Goal: Task Accomplishment & Management: Complete application form

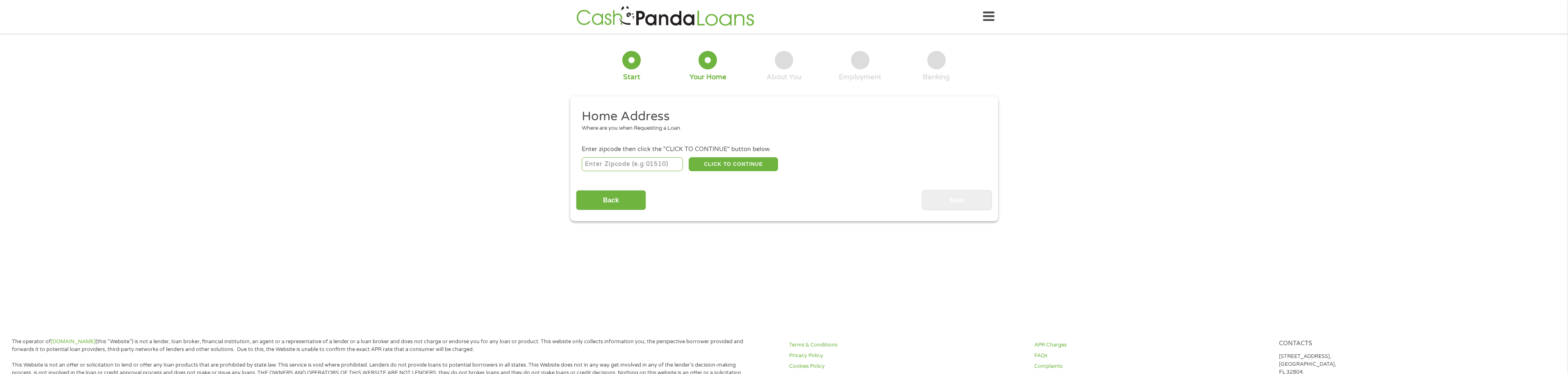
click at [621, 165] on input "number" at bounding box center [632, 164] width 101 height 14
type input "52403"
select select "[US_STATE]"
click at [719, 164] on button "CLICK TO CONTINUE" at bounding box center [733, 164] width 89 height 14
type input "52403"
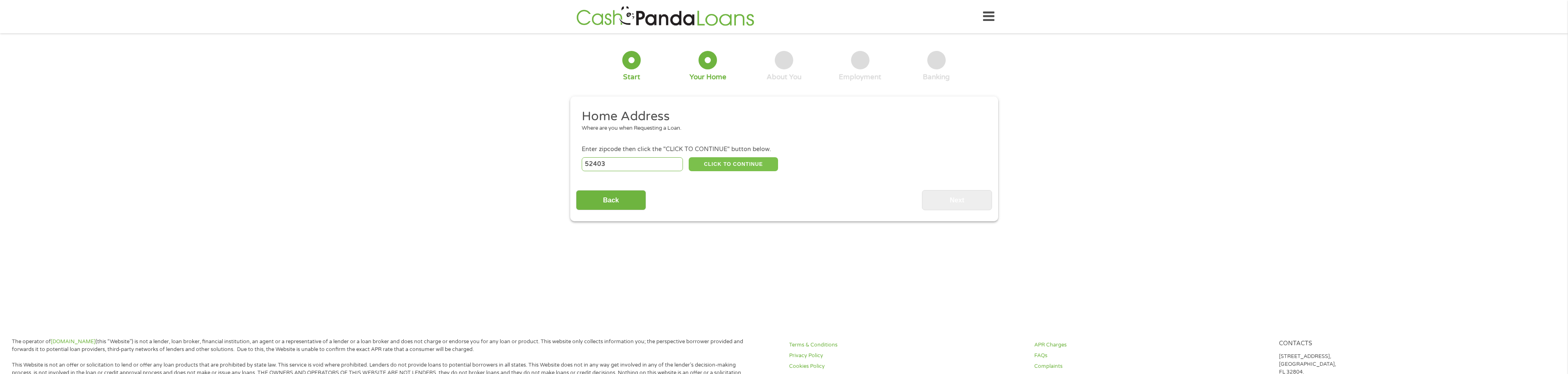
type input "[GEOGRAPHIC_DATA]"
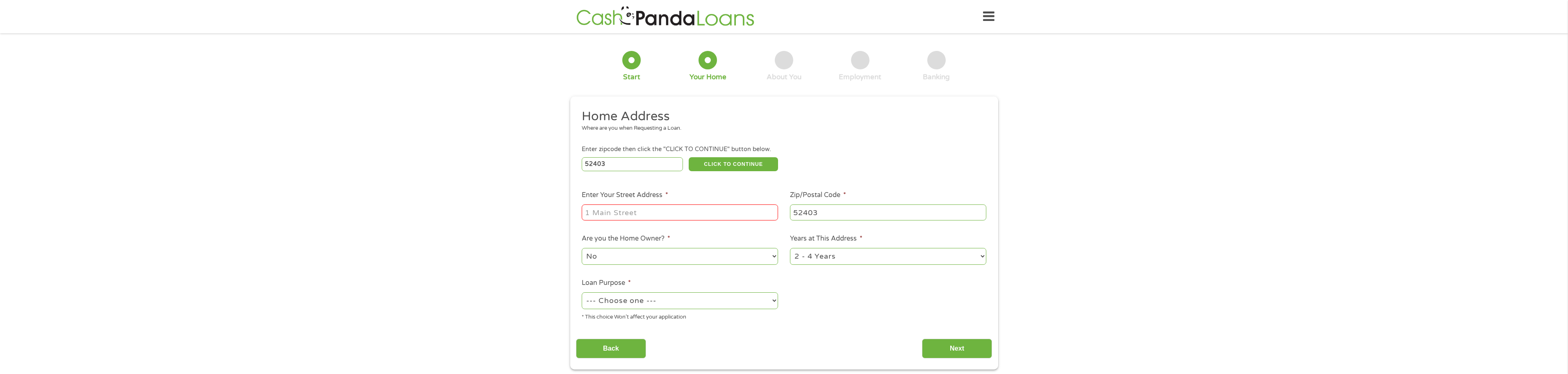
click at [676, 214] on input "Enter Your Street Address *" at bounding box center [680, 212] width 197 height 16
type input "[STREET_ADDRESS] SE, Unit 303"
click at [978, 256] on select "1 Year or less 1 - 2 Years 2 - 4 Years Over 4 Years" at bounding box center [888, 256] width 197 height 17
select select "60months"
click at [790, 248] on select "1 Year or less 1 - 2 Years 2 - 4 Years Over 4 Years" at bounding box center [888, 256] width 197 height 17
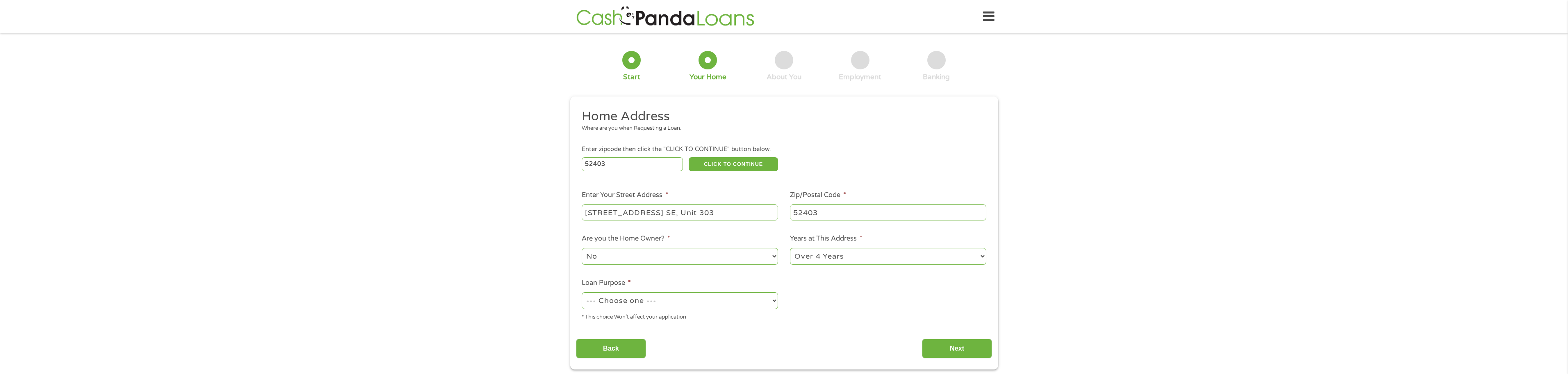
click at [769, 254] on select "No Yes" at bounding box center [680, 256] width 197 height 17
click at [582, 248] on select "No Yes" at bounding box center [680, 256] width 197 height 17
click at [769, 300] on select "--- Choose one --- Pay Bills Debt Consolidation Home Improvement Major Purchase…" at bounding box center [680, 301] width 197 height 17
select select "other"
click at [582, 292] on select "--- Choose one --- Pay Bills Debt Consolidation Home Improvement Major Purchase…" at bounding box center [680, 301] width 197 height 17
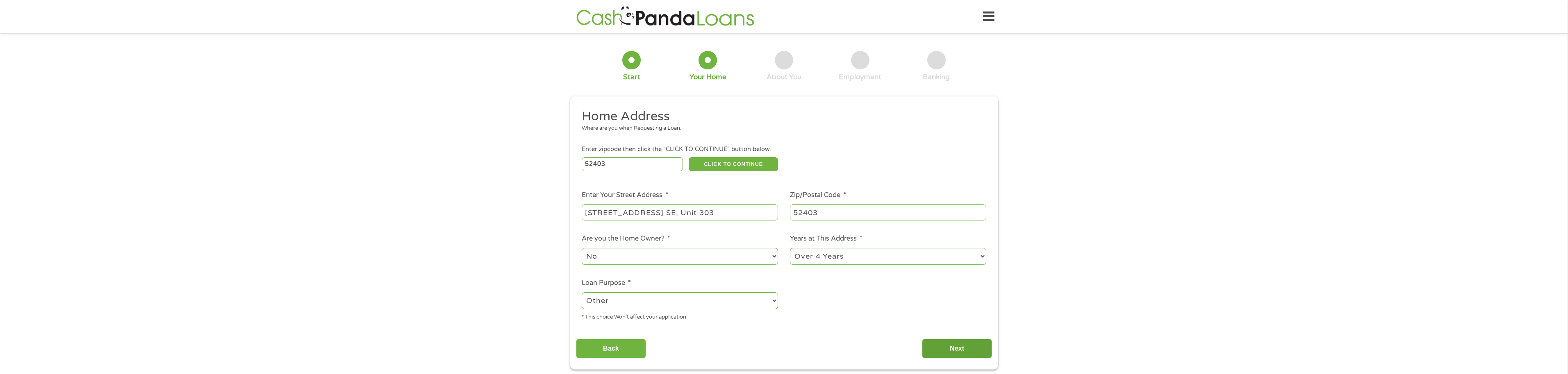
drag, startPoint x: 954, startPoint y: 353, endPoint x: 950, endPoint y: 334, distance: 19.4
click at [952, 352] on input "Next" at bounding box center [957, 348] width 70 height 20
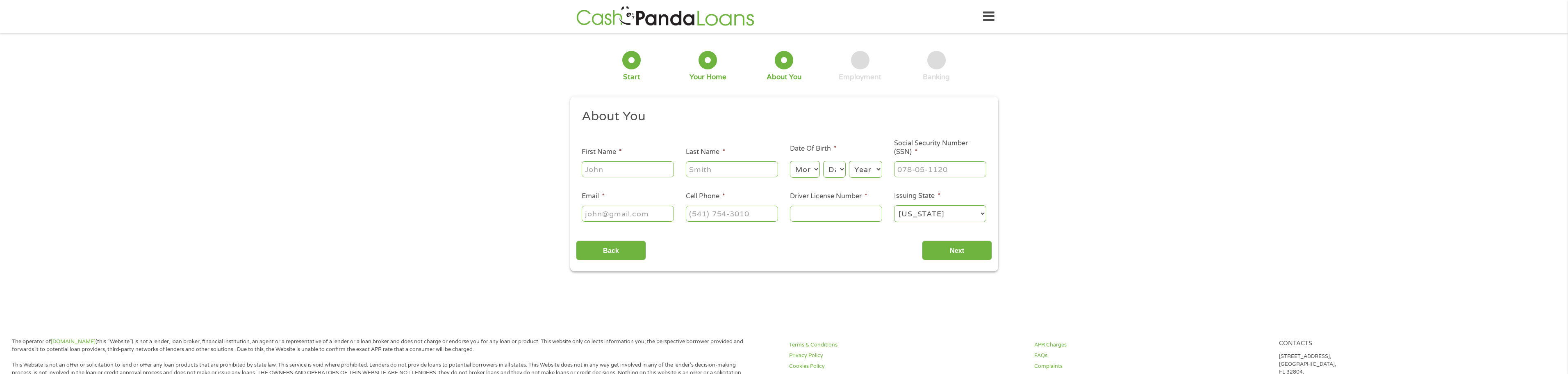
scroll to position [3, 3]
click at [645, 171] on input "First Name *" at bounding box center [628, 169] width 93 height 16
type input "Zay"
type input "Kuawogai"
type input "[EMAIL_ADDRESS][DOMAIN_NAME]"
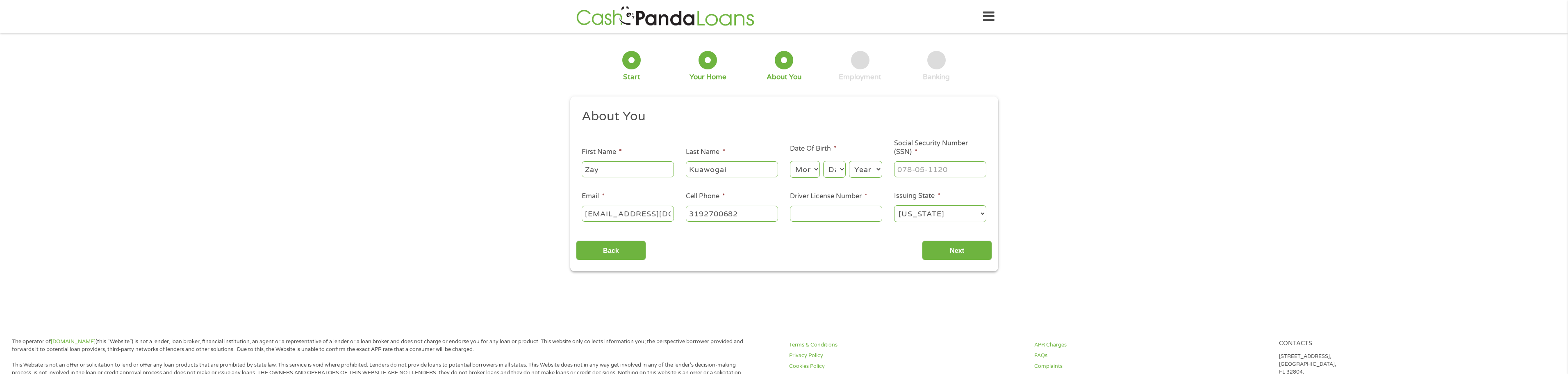
type input "[PHONE_NUMBER]"
click at [817, 173] on select "Month 1 2 3 4 5 6 7 8 9 10 11 12" at bounding box center [805, 169] width 30 height 17
select select "5"
click at [790, 161] on select "Month 1 2 3 4 5 6 7 8 9 10 11 12" at bounding box center [805, 169] width 30 height 17
click at [844, 172] on select "Day 1 2 3 4 5 6 7 8 9 10 11 12 13 14 15 16 17 18 19 20 21 22 23 24 25 26 27 28 …" at bounding box center [834, 169] width 22 height 17
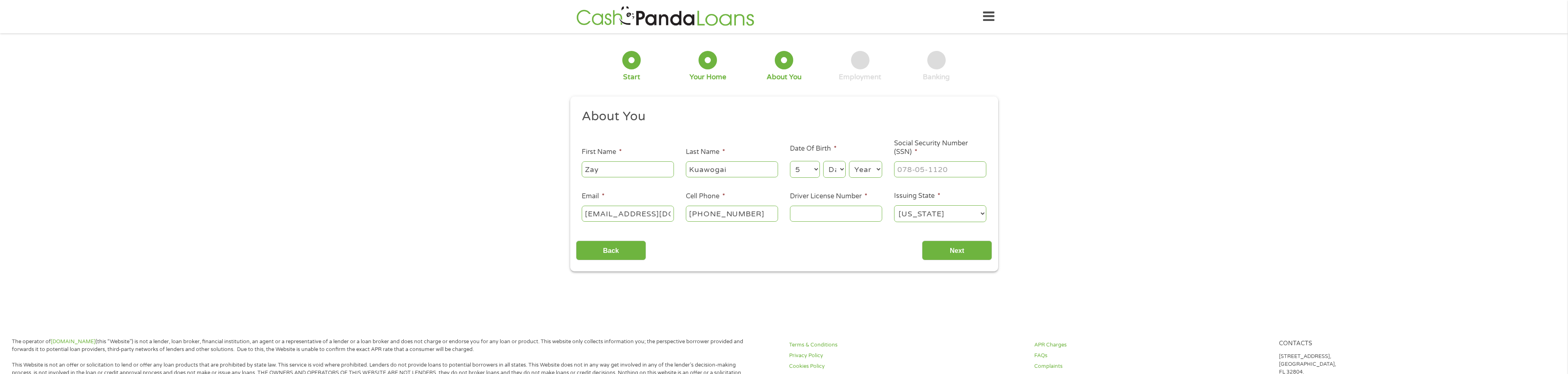
select select "5"
click at [823, 161] on select "Day 1 2 3 4 5 6 7 8 9 10 11 12 13 14 15 16 17 18 19 20 21 22 23 24 25 26 27 28 …" at bounding box center [834, 169] width 22 height 17
click at [879, 172] on select "Year [DATE] 2006 2005 2004 2003 2002 2001 2000 1999 1998 1997 1996 1995 1994 19…" at bounding box center [866, 169] width 33 height 17
select select "1976"
click at [849, 161] on select "Year [DATE] 2006 2005 2004 2003 2002 2001 2000 1999 1998 1997 1996 1995 1994 19…" at bounding box center [866, 169] width 33 height 17
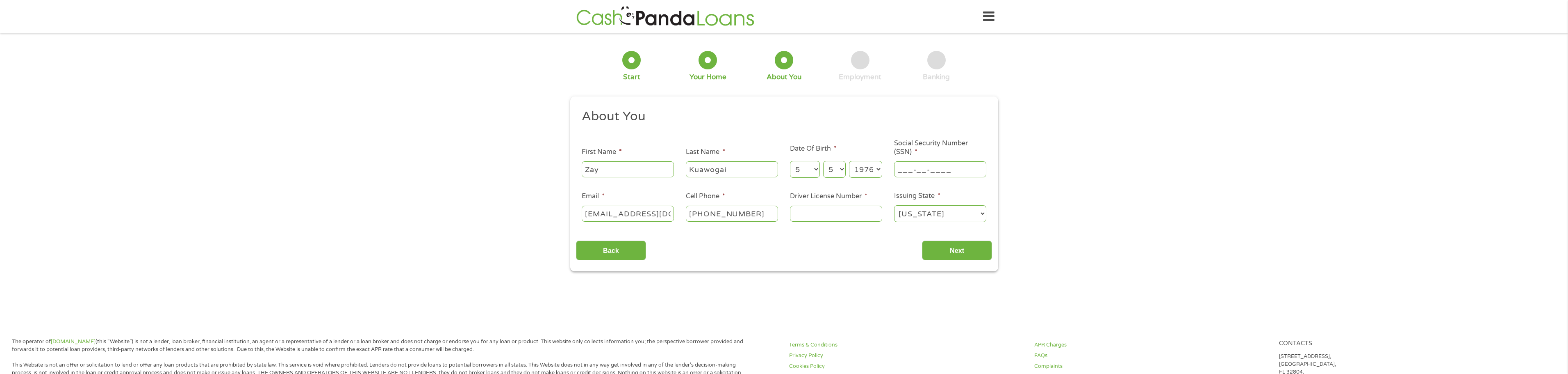
click at [912, 168] on input "___-__-____" at bounding box center [940, 169] width 93 height 16
click at [902, 170] on input "___-__-____" at bounding box center [940, 169] width 93 height 16
click at [898, 172] on input "___-__-____" at bounding box center [940, 169] width 93 height 16
type input "219-33-4770"
click at [819, 210] on input "Driver License Number *" at bounding box center [836, 213] width 93 height 16
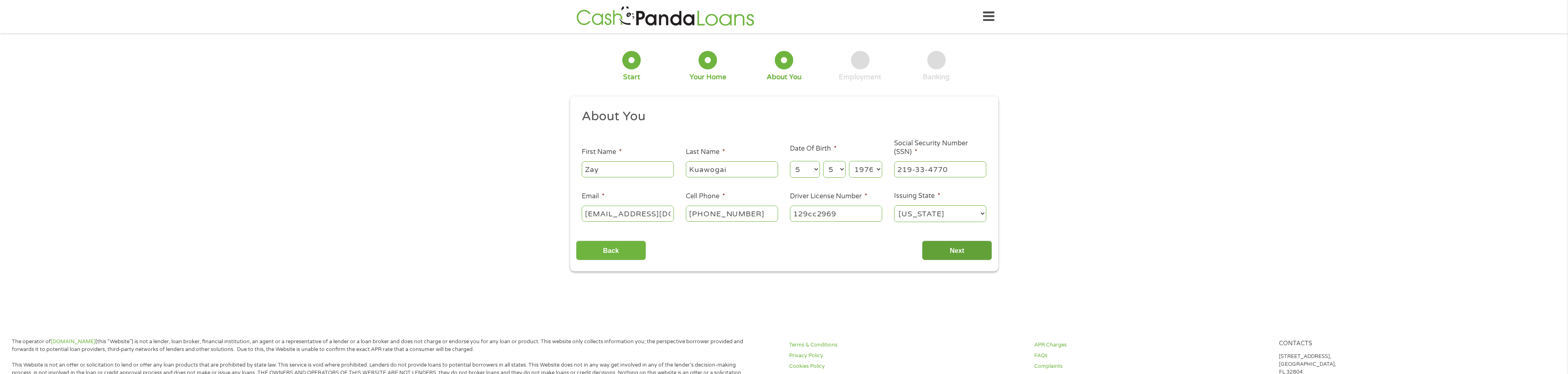
type input "129cc2969"
click at [972, 250] on input "Next" at bounding box center [957, 250] width 70 height 20
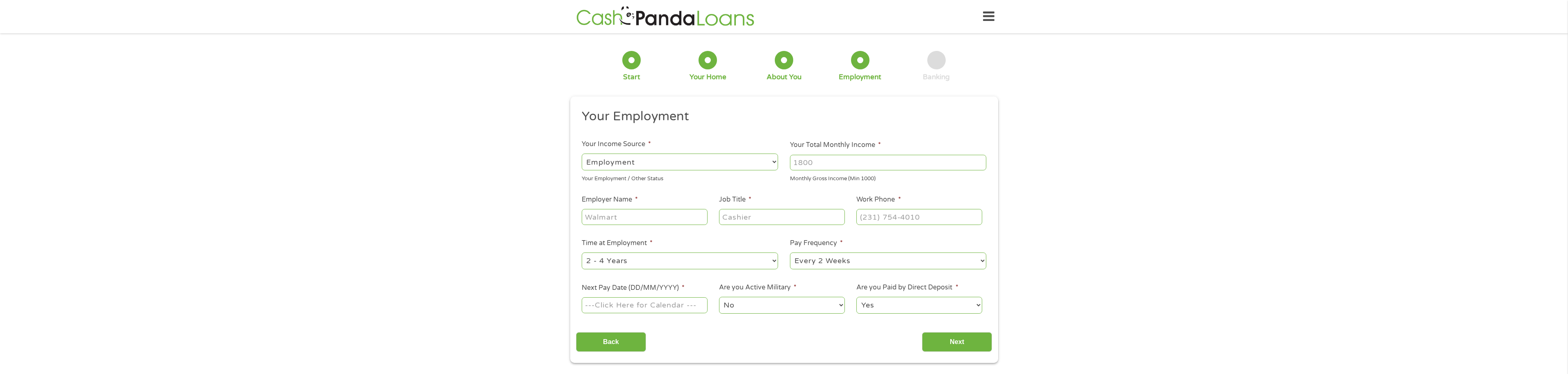
click at [769, 163] on select "--- Choose one --- Employment [DEMOGRAPHIC_DATA] Benefits" at bounding box center [680, 162] width 197 height 17
select select "benefits"
click at [582, 153] on select "--- Choose one --- Employment [DEMOGRAPHIC_DATA] Benefits" at bounding box center [680, 162] width 197 height 17
type input "Other"
type input "[PHONE_NUMBER]"
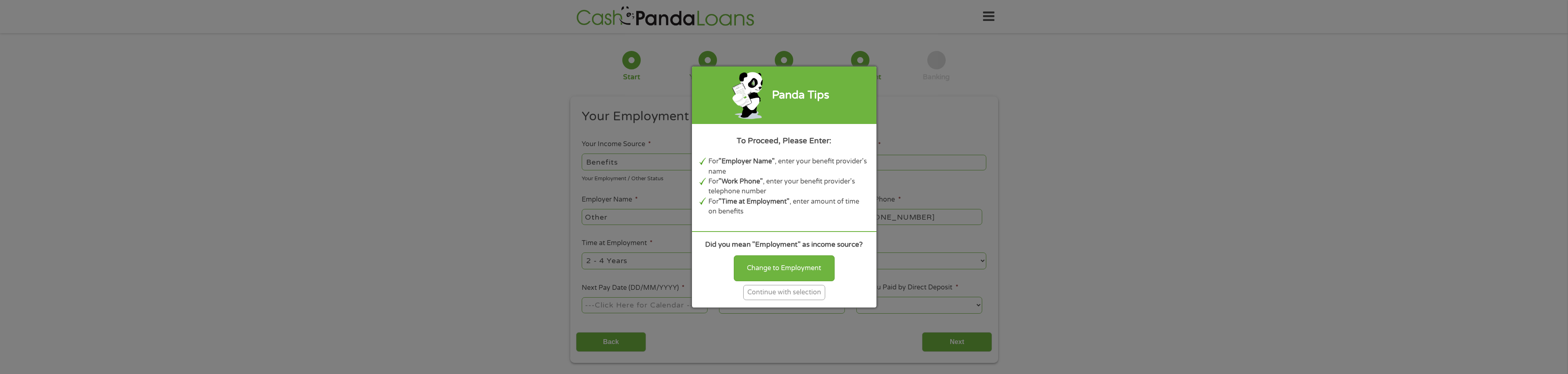
click at [767, 289] on div "Continue with selection" at bounding box center [784, 292] width 82 height 15
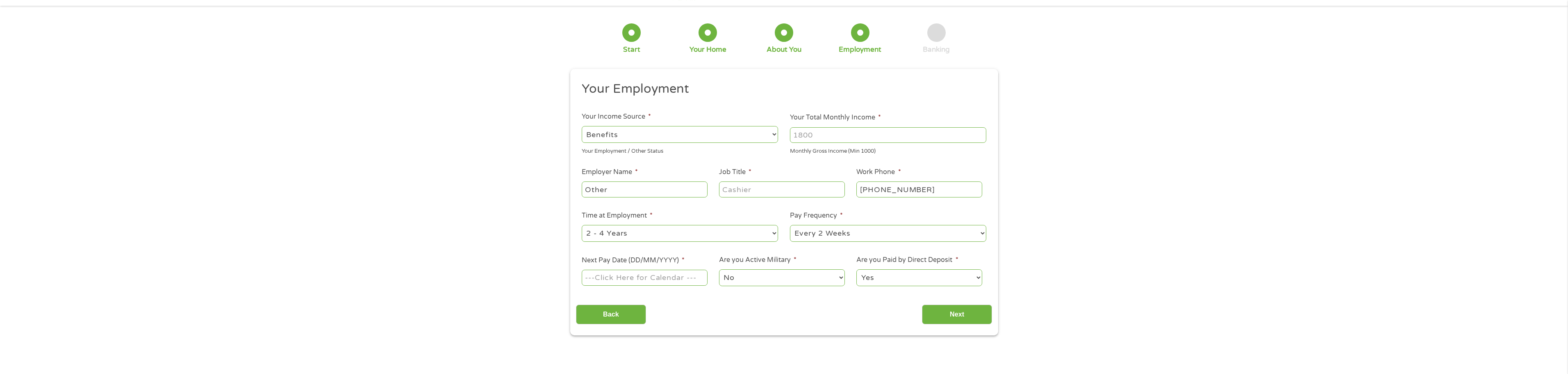
scroll to position [41, 0]
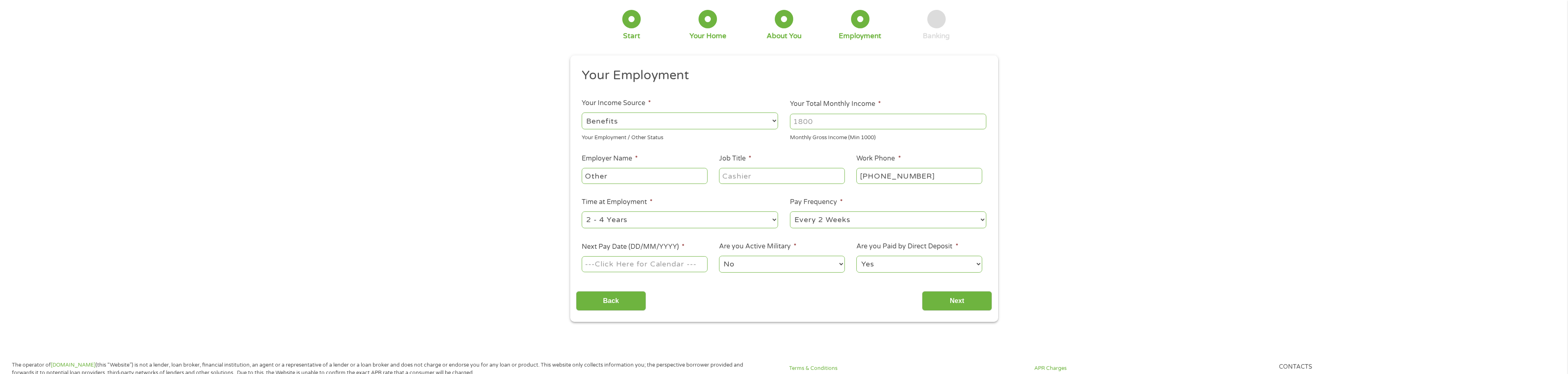
click at [829, 124] on input "Your Total Monthly Income *" at bounding box center [888, 122] width 197 height 16
type input "967"
click at [634, 177] on input "Other" at bounding box center [645, 175] width 125 height 16
drag, startPoint x: 635, startPoint y: 177, endPoint x: 563, endPoint y: 188, distance: 72.8
click at [563, 188] on div "1 Start 2 Your Home 3 About You 4 Employment 5 Banking 6 This field is hidden w…" at bounding box center [784, 160] width 443 height 323
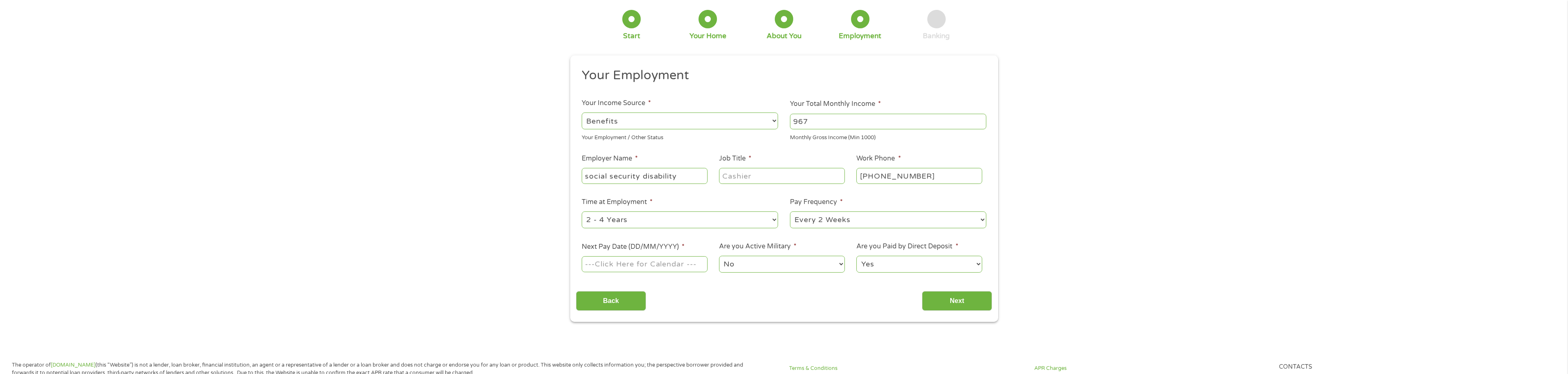
type input "social security disability"
click at [772, 223] on select "--- Choose one --- 1 Year or less 1 - 2 Years 2 - 4 Years Over 4 Years" at bounding box center [680, 220] width 197 height 17
select select "60months"
click at [582, 211] on select "--- Choose one --- 1 Year or less 1 - 2 Years 2 - 4 Years Over 4 Years" at bounding box center [680, 220] width 197 height 17
click at [982, 221] on select "--- Choose one --- Every 2 Weeks Every Week Monthly Semi-Monthly" at bounding box center [888, 220] width 197 height 17
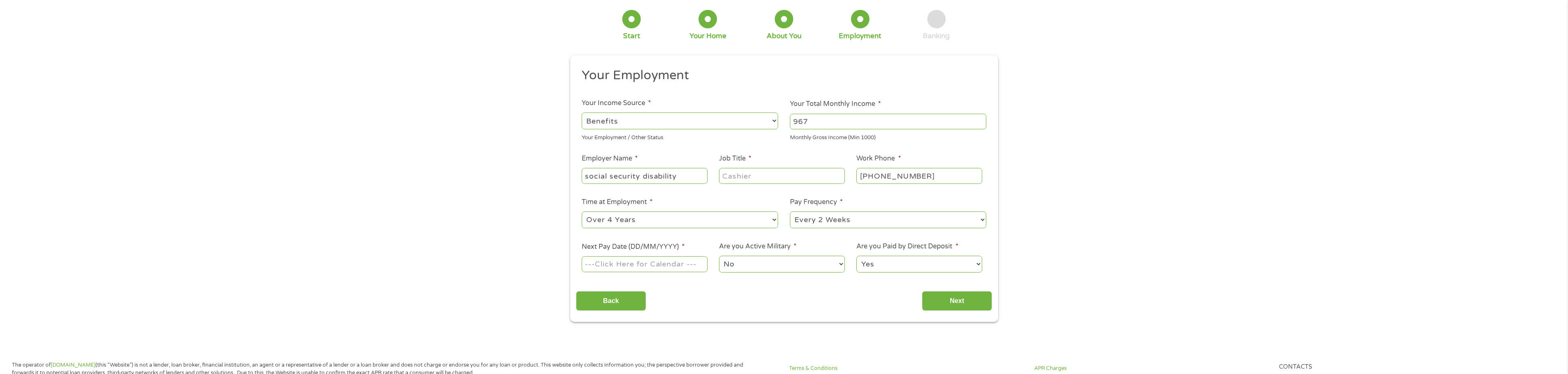
select select "monthly"
click at [790, 211] on select "--- Choose one --- Every 2 Weeks Every Week Monthly Semi-Monthly" at bounding box center [888, 220] width 197 height 17
click at [667, 267] on input "Next Pay Date (DD/MM/YYYY) *" at bounding box center [645, 264] width 125 height 16
type input "[DATE]"
click at [840, 265] on select "No Yes" at bounding box center [782, 264] width 125 height 17
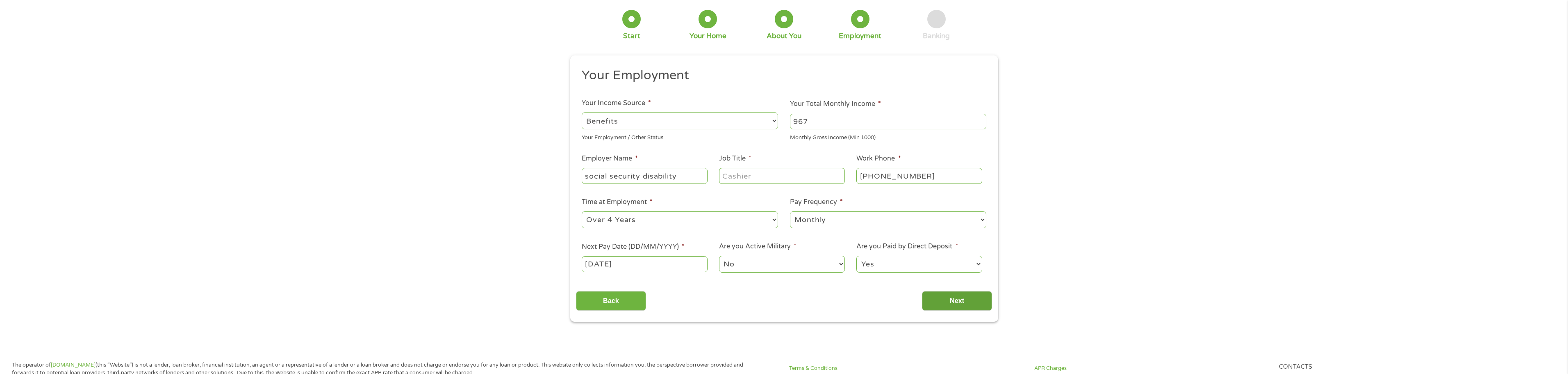
click at [966, 300] on input "Next" at bounding box center [957, 300] width 70 height 20
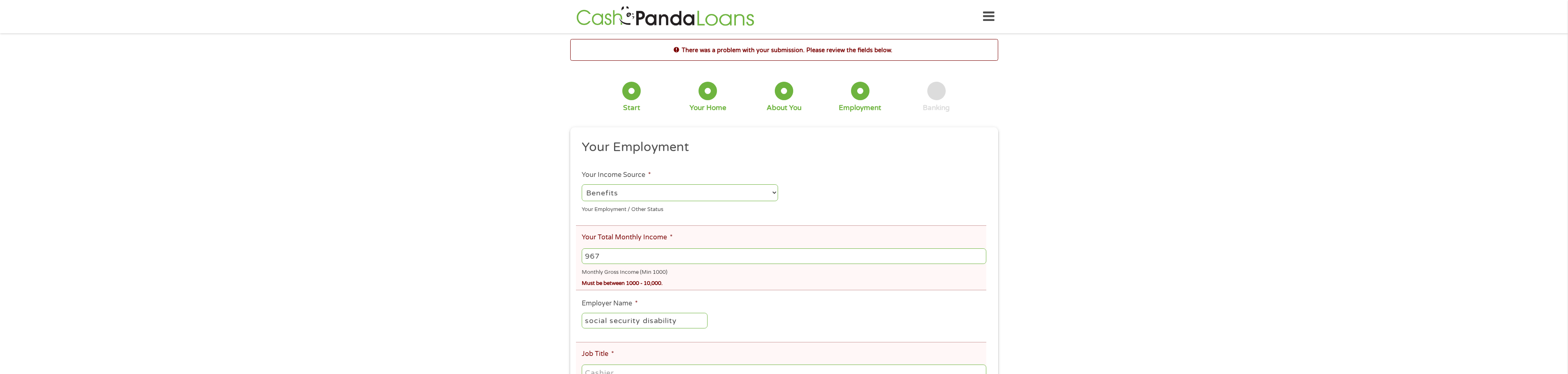
scroll to position [13, 0]
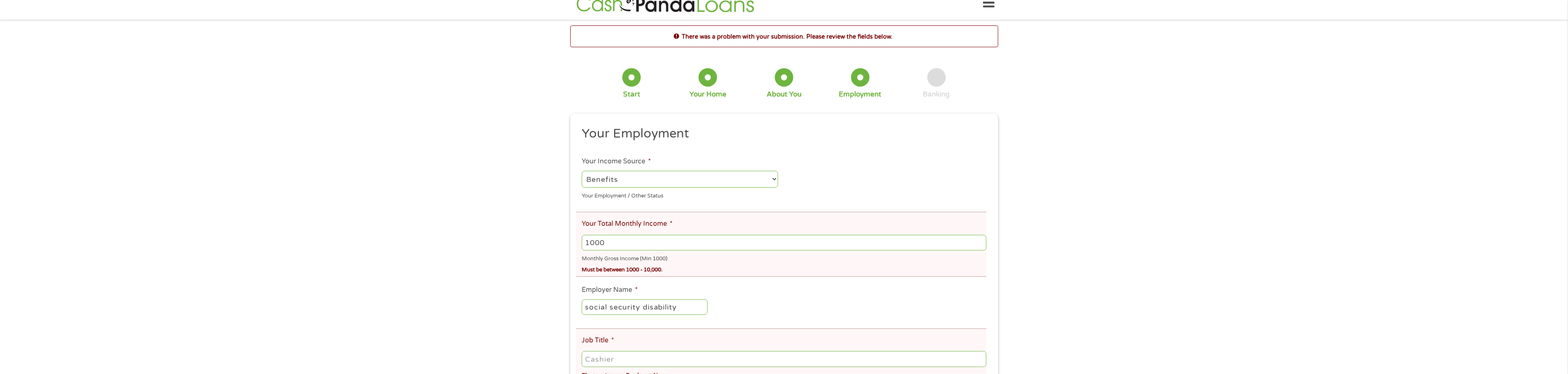
click at [981, 241] on input "1000" at bounding box center [784, 242] width 404 height 16
click at [981, 245] on input "1001" at bounding box center [784, 242] width 404 height 16
click at [981, 245] on input "1002" at bounding box center [784, 242] width 404 height 16
click at [981, 245] on input "1003" at bounding box center [784, 242] width 404 height 16
click at [981, 245] on input "1004" at bounding box center [784, 242] width 404 height 16
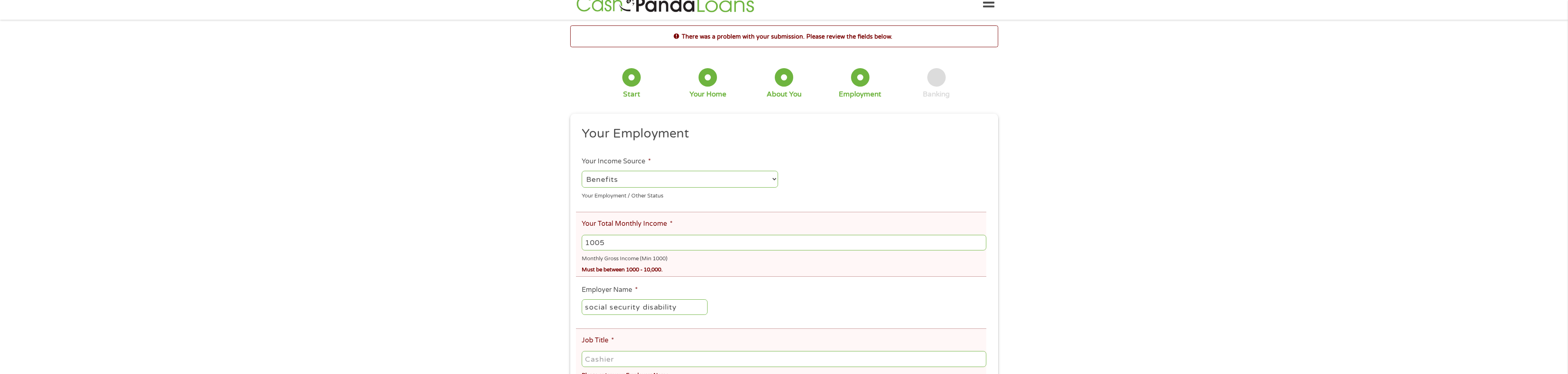
click at [981, 245] on input "1005" at bounding box center [784, 242] width 404 height 16
click at [981, 245] on input "1006" at bounding box center [784, 242] width 404 height 16
click at [981, 245] on input "1007" at bounding box center [784, 242] width 404 height 16
click at [981, 245] on input "1008" at bounding box center [784, 242] width 404 height 16
click at [982, 245] on input "1009" at bounding box center [784, 242] width 404 height 16
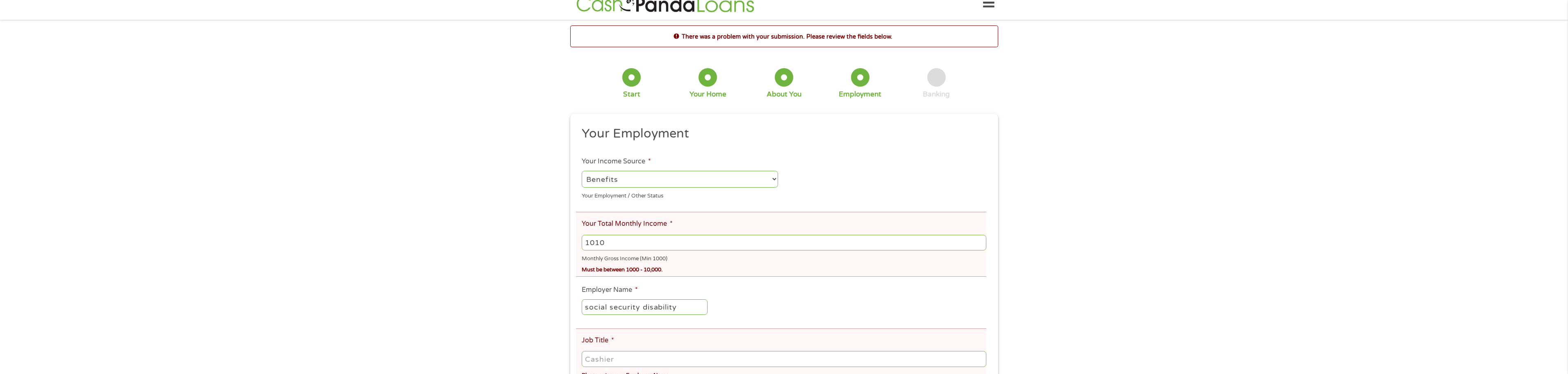
click at [982, 245] on input "1010" at bounding box center [784, 242] width 404 height 16
click at [982, 245] on input "1011" at bounding box center [784, 242] width 404 height 16
click at [982, 245] on input "1012" at bounding box center [784, 242] width 404 height 16
click at [982, 245] on input "1013" at bounding box center [784, 242] width 404 height 16
click at [982, 245] on input "1014" at bounding box center [784, 242] width 404 height 16
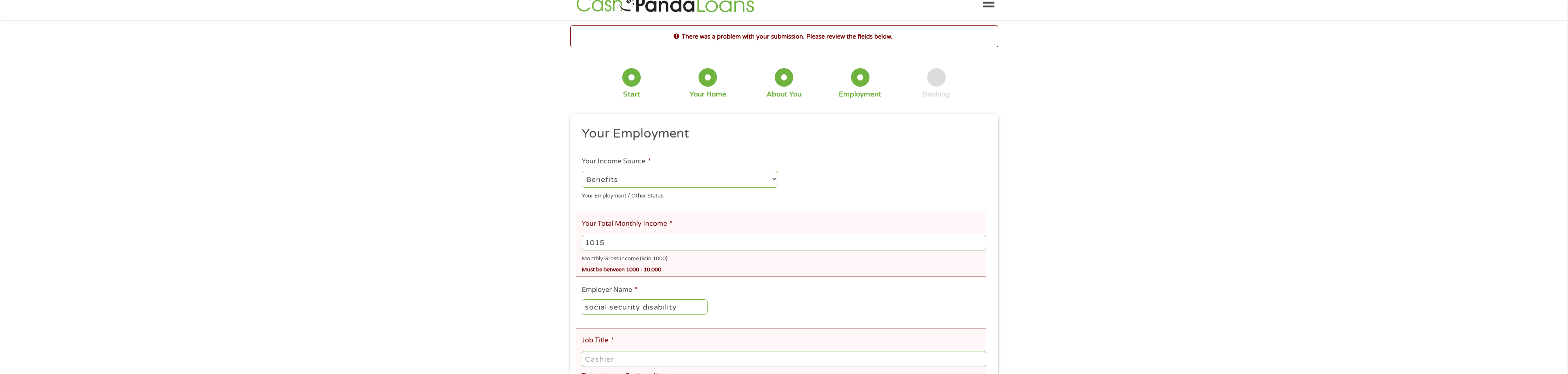
click at [982, 245] on input "1015" at bounding box center [784, 242] width 404 height 16
click at [981, 244] on input "1016" at bounding box center [784, 242] width 404 height 16
click at [981, 244] on input "1017" at bounding box center [784, 242] width 404 height 16
click at [981, 244] on input "1018" at bounding box center [784, 242] width 404 height 16
click at [981, 244] on input "1019" at bounding box center [784, 242] width 404 height 16
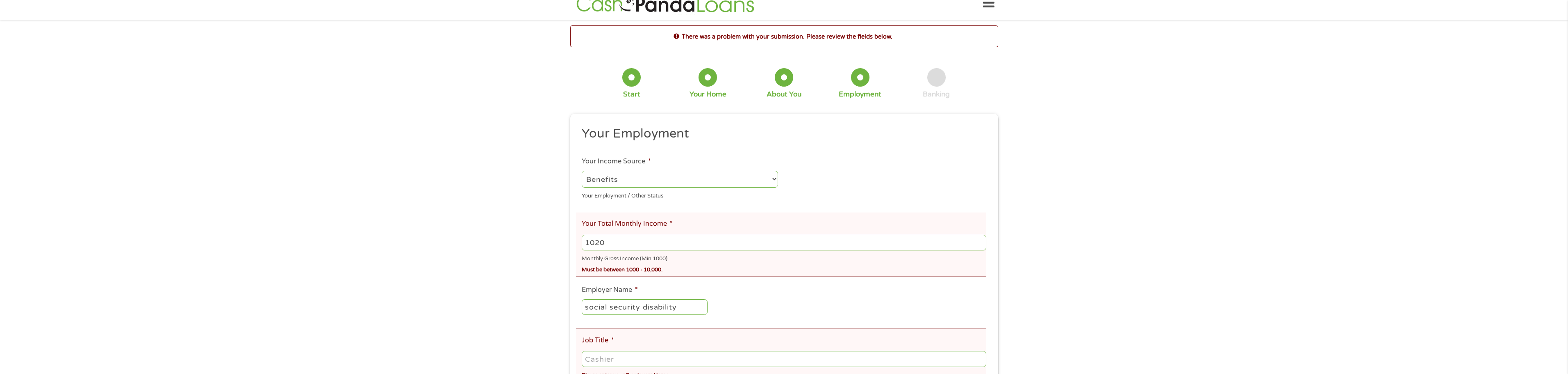
click at [981, 244] on input "1020" at bounding box center [784, 242] width 404 height 16
click at [980, 244] on input "1021" at bounding box center [784, 242] width 404 height 16
click at [980, 244] on input "1022" at bounding box center [784, 242] width 404 height 16
click at [980, 244] on input "1023" at bounding box center [784, 242] width 404 height 16
click at [980, 244] on input "1024" at bounding box center [784, 242] width 404 height 16
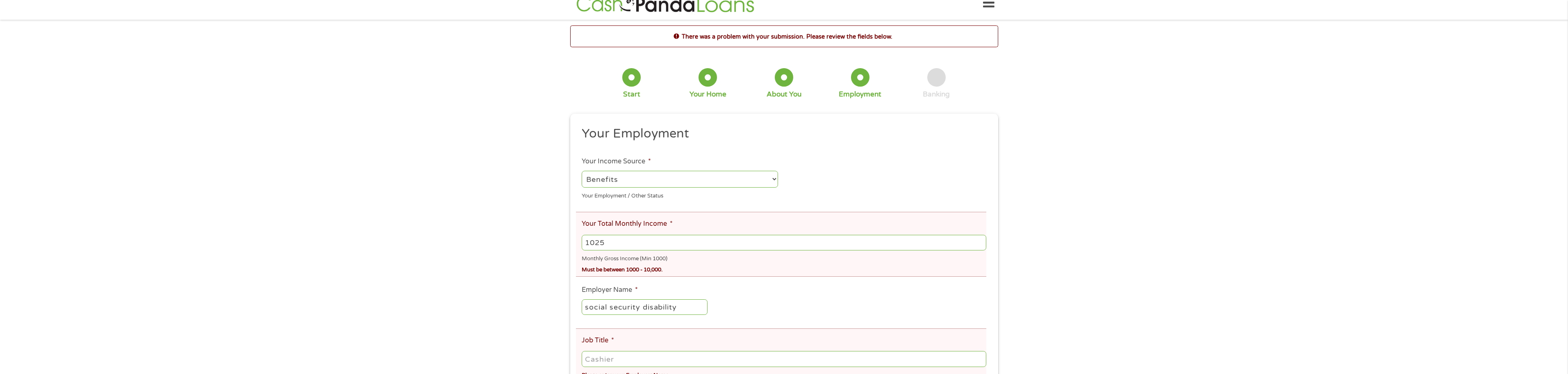
click at [980, 244] on input "1025" at bounding box center [784, 242] width 404 height 16
click at [981, 239] on input "1026" at bounding box center [784, 242] width 404 height 16
click at [981, 239] on input "1027" at bounding box center [784, 242] width 404 height 16
click at [981, 238] on input "1028" at bounding box center [784, 242] width 404 height 16
click at [981, 238] on input "1029" at bounding box center [784, 242] width 404 height 16
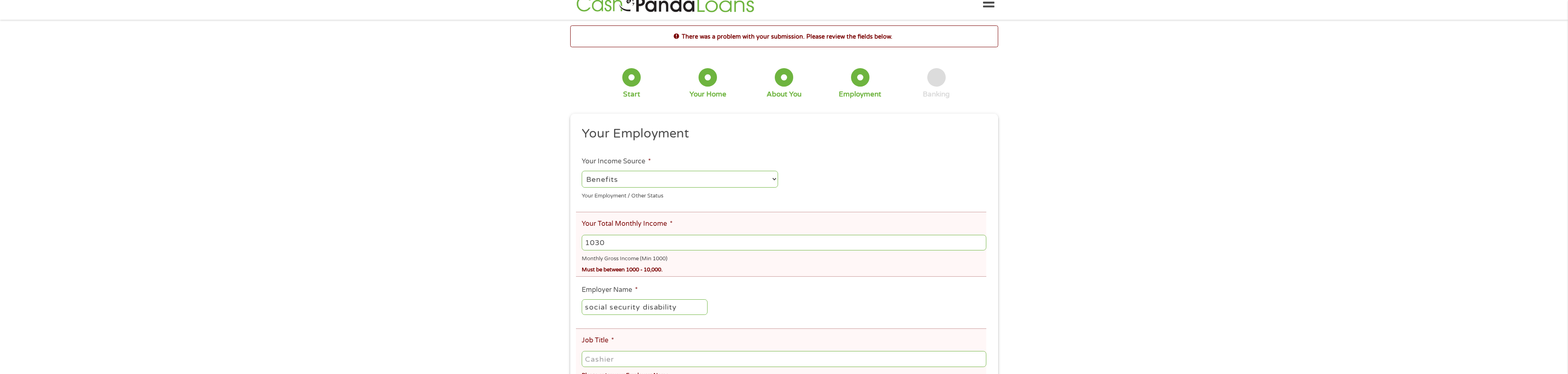
click at [981, 238] on input "1030" at bounding box center [784, 242] width 404 height 16
click at [981, 238] on input "1031" at bounding box center [784, 242] width 404 height 16
click at [981, 238] on input "1032" at bounding box center [784, 242] width 404 height 16
click at [982, 245] on input "1033" at bounding box center [784, 242] width 404 height 16
click at [981, 245] on input "1034" at bounding box center [784, 242] width 404 height 16
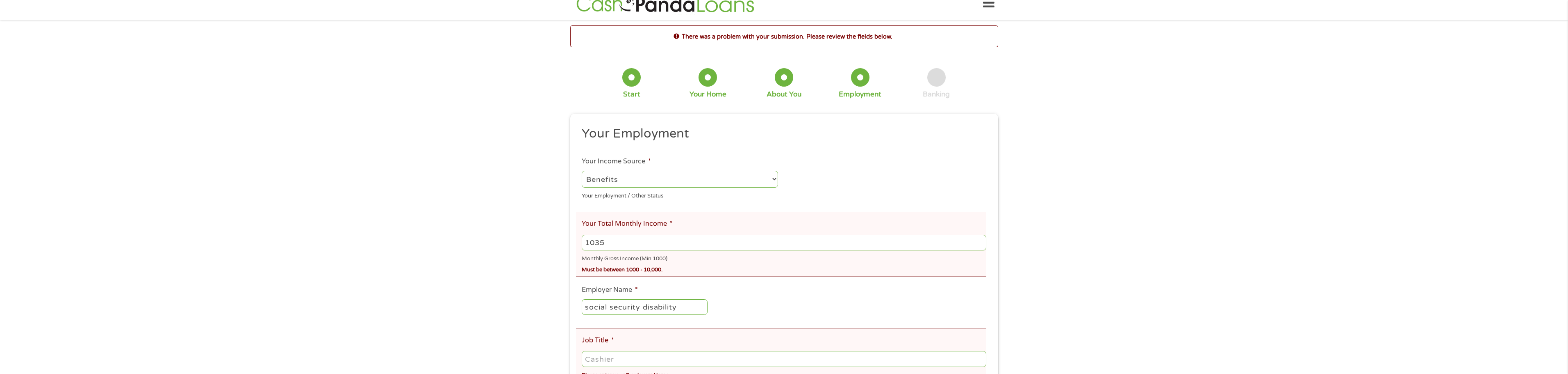
click at [981, 245] on input "1035" at bounding box center [784, 242] width 404 height 16
click at [981, 244] on input "1036" at bounding box center [784, 242] width 404 height 16
click at [981, 244] on input "1037" at bounding box center [784, 242] width 404 height 16
click at [981, 244] on input "1038" at bounding box center [784, 242] width 404 height 16
click at [981, 244] on input "1039" at bounding box center [784, 242] width 404 height 16
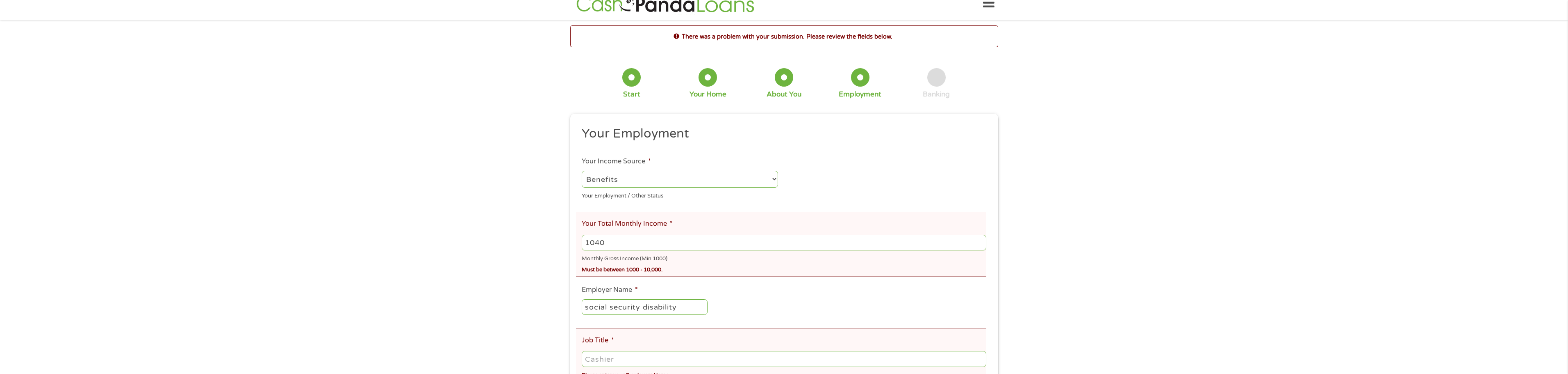
click at [981, 244] on input "1040" at bounding box center [784, 242] width 404 height 16
click at [980, 244] on input "1041" at bounding box center [784, 242] width 404 height 16
type input "1"
click at [979, 244] on input "1000" at bounding box center [784, 242] width 404 height 16
click at [979, 244] on input "1001" at bounding box center [784, 242] width 404 height 16
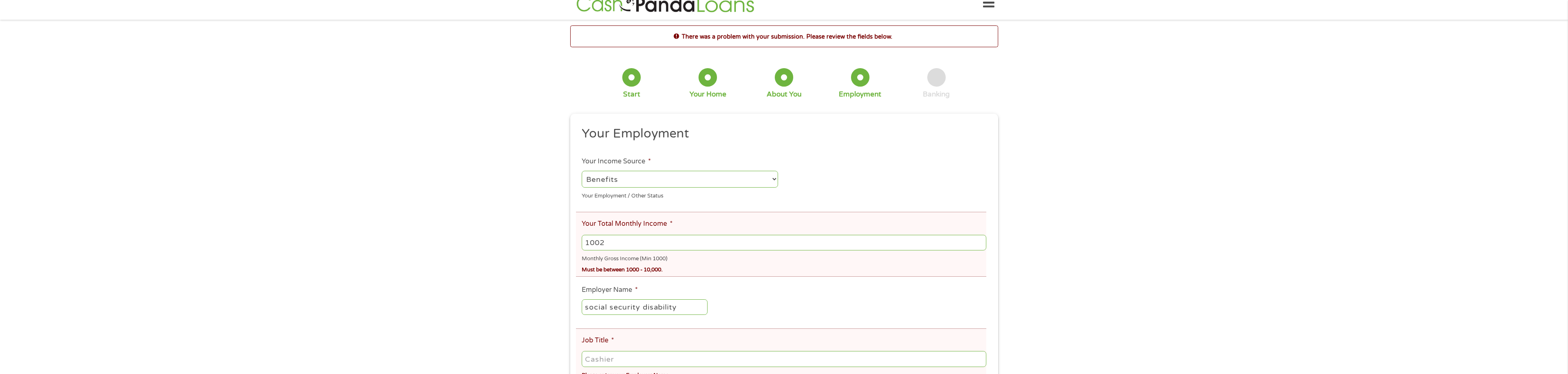
click at [979, 244] on input "1002" at bounding box center [784, 242] width 404 height 16
click at [979, 244] on input "1003" at bounding box center [784, 242] width 404 height 16
click at [979, 244] on input "1004" at bounding box center [784, 242] width 404 height 16
click at [981, 245] on input "1005" at bounding box center [784, 242] width 404 height 16
click at [981, 245] on input "1006" at bounding box center [784, 242] width 404 height 16
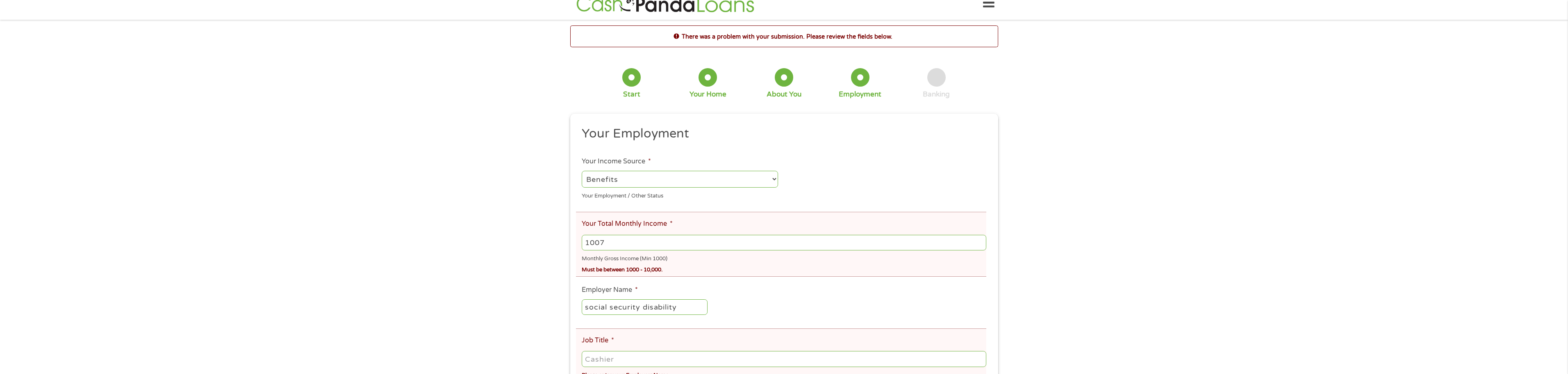
click at [981, 245] on input "1007" at bounding box center [784, 242] width 404 height 16
click at [608, 243] on input "1007" at bounding box center [784, 242] width 404 height 16
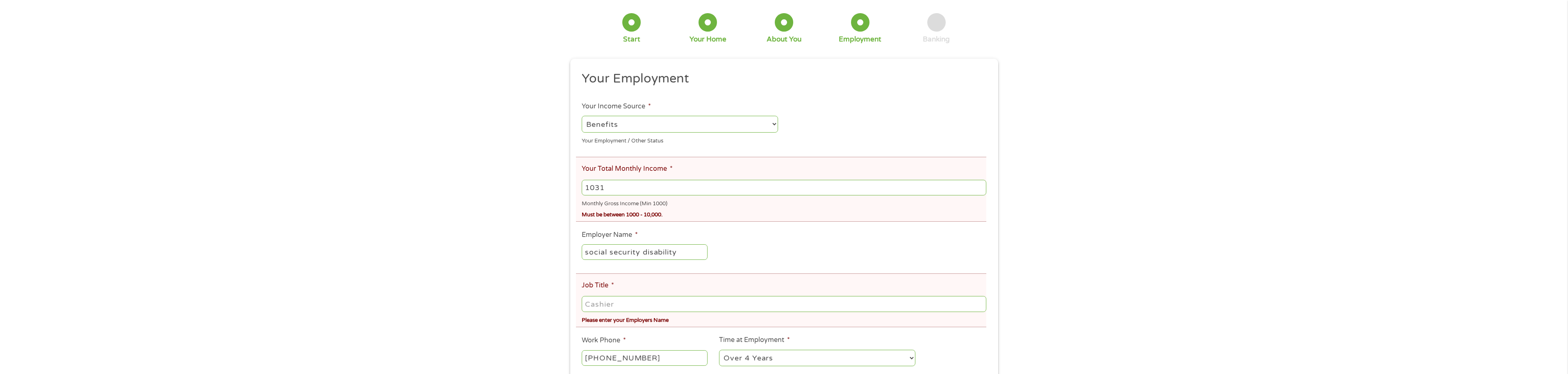
scroll to position [82, 0]
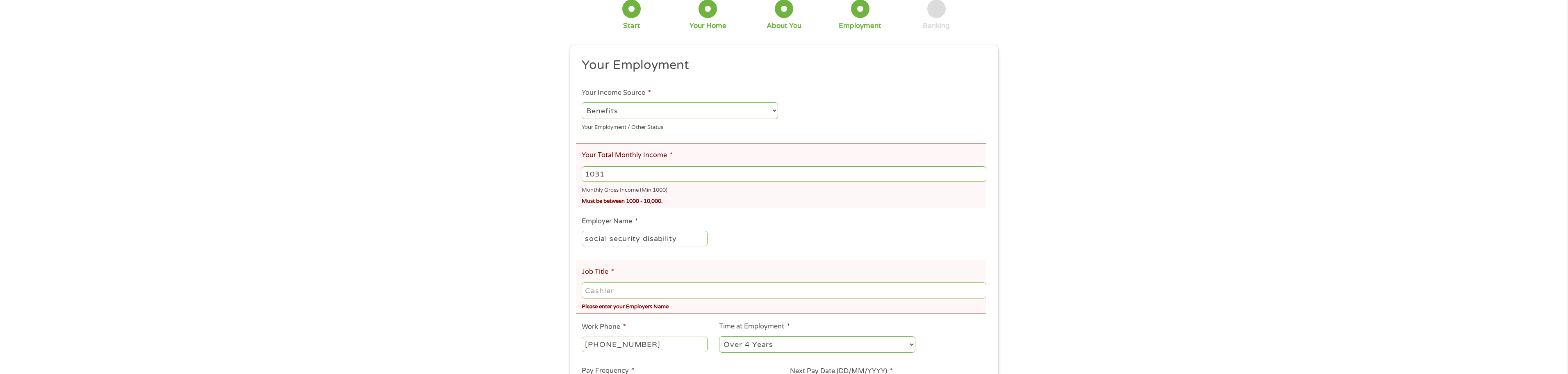
type input "1031"
click at [921, 293] on input "Job Title *" at bounding box center [784, 290] width 404 height 16
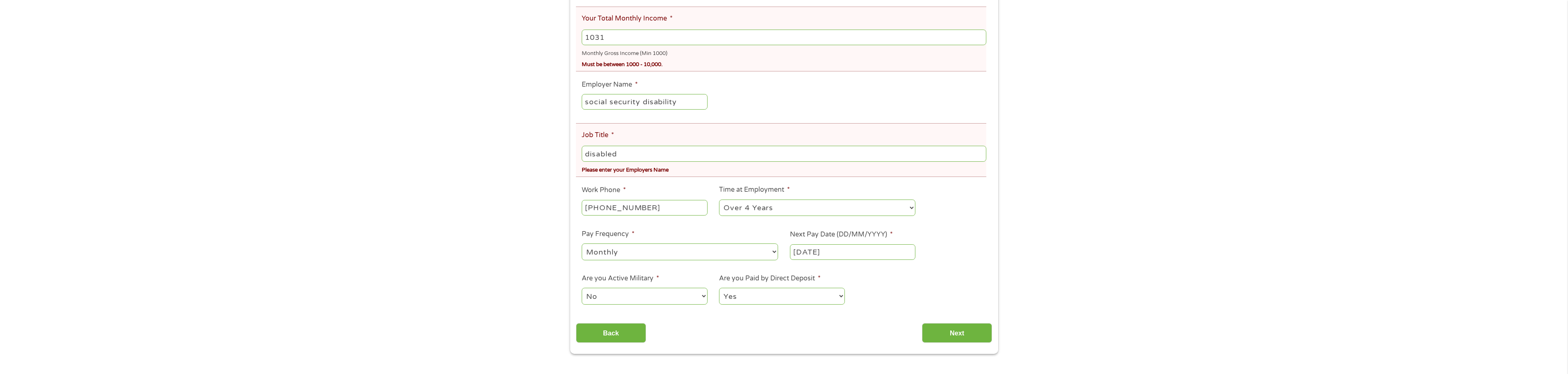
scroll to position [259, 0]
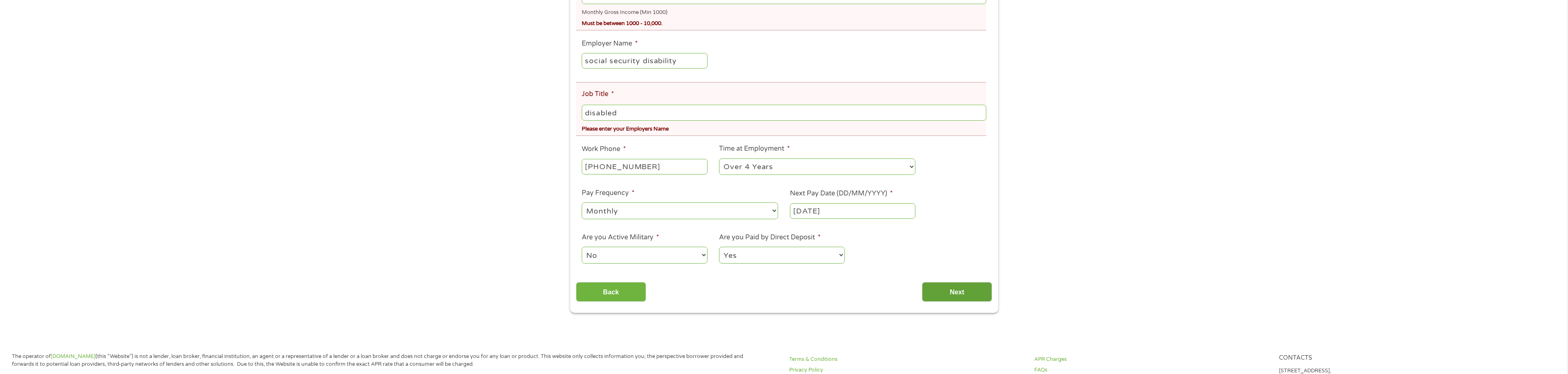
type input "disabled"
click at [942, 291] on input "Next" at bounding box center [957, 292] width 70 height 20
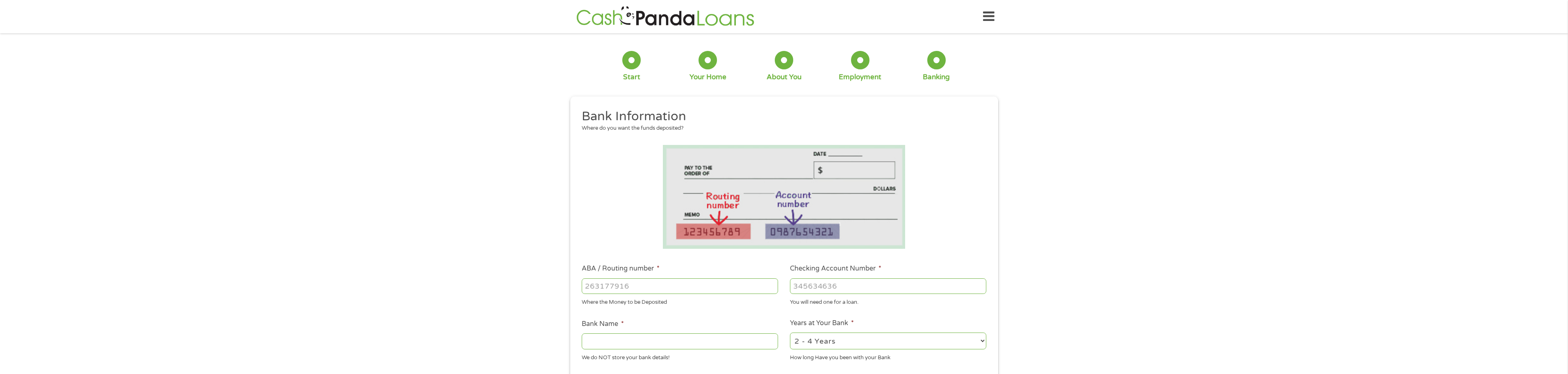
scroll to position [27, 0]
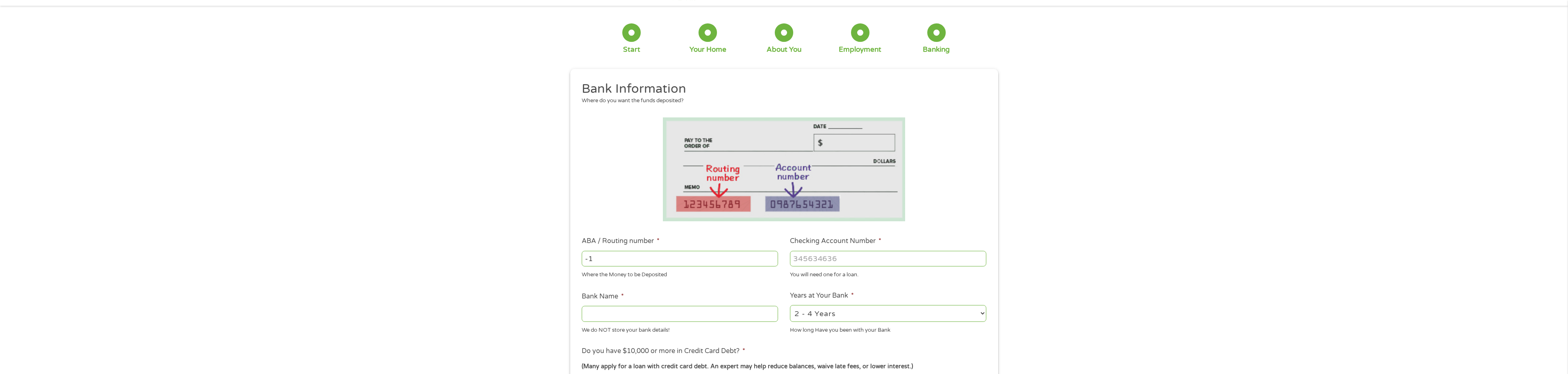
click at [772, 263] on input "-1" at bounding box center [680, 258] width 197 height 16
type input "-2"
click at [772, 258] on input "-2" at bounding box center [680, 258] width 197 height 16
click at [772, 264] on input "-2" at bounding box center [680, 258] width 197 height 16
click at [772, 259] on input "-1" at bounding box center [680, 258] width 197 height 16
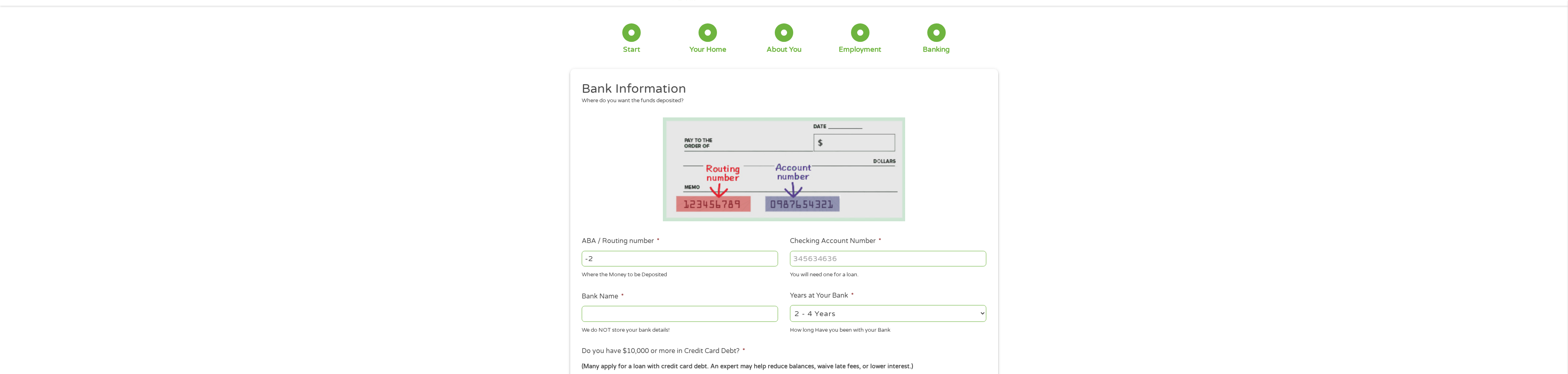
click at [772, 259] on input "-2" at bounding box center [680, 258] width 197 height 16
click at [772, 259] on input "-3" at bounding box center [680, 258] width 197 height 16
click at [772, 259] on input "-4" at bounding box center [680, 258] width 197 height 16
click at [772, 259] on input "-5" at bounding box center [680, 258] width 197 height 16
click at [772, 259] on input "-6" at bounding box center [680, 258] width 197 height 16
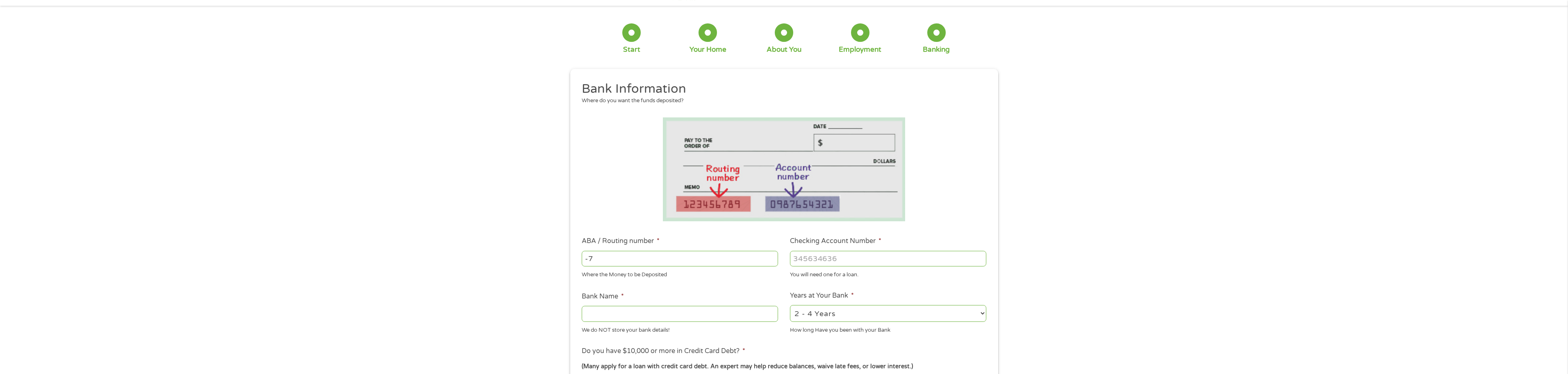
click at [772, 259] on input "-7" at bounding box center [680, 258] width 197 height 16
click at [772, 259] on input "-8" at bounding box center [680, 258] width 197 height 16
click at [772, 256] on input "-9" at bounding box center [680, 258] width 197 height 16
click at [772, 256] on input "-10" at bounding box center [680, 258] width 197 height 16
click at [772, 256] on input "-11" at bounding box center [680, 258] width 197 height 16
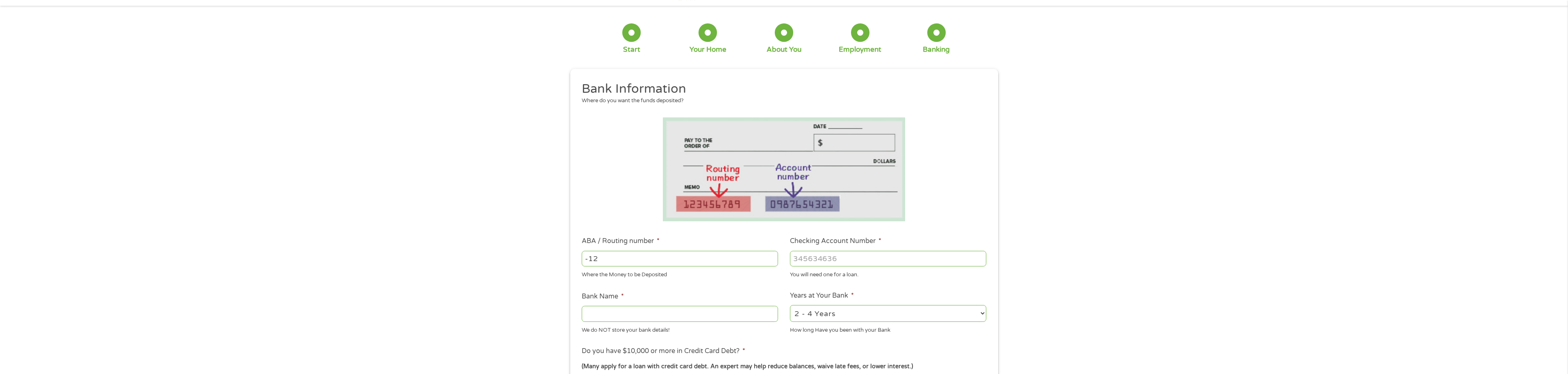
click at [772, 256] on input "-12" at bounding box center [680, 258] width 197 height 16
click at [772, 256] on input "-13" at bounding box center [680, 258] width 197 height 16
click at [772, 256] on input "-14" at bounding box center [680, 258] width 197 height 16
click at [772, 256] on input "-15" at bounding box center [680, 258] width 197 height 16
click at [772, 256] on input "-16" at bounding box center [680, 258] width 197 height 16
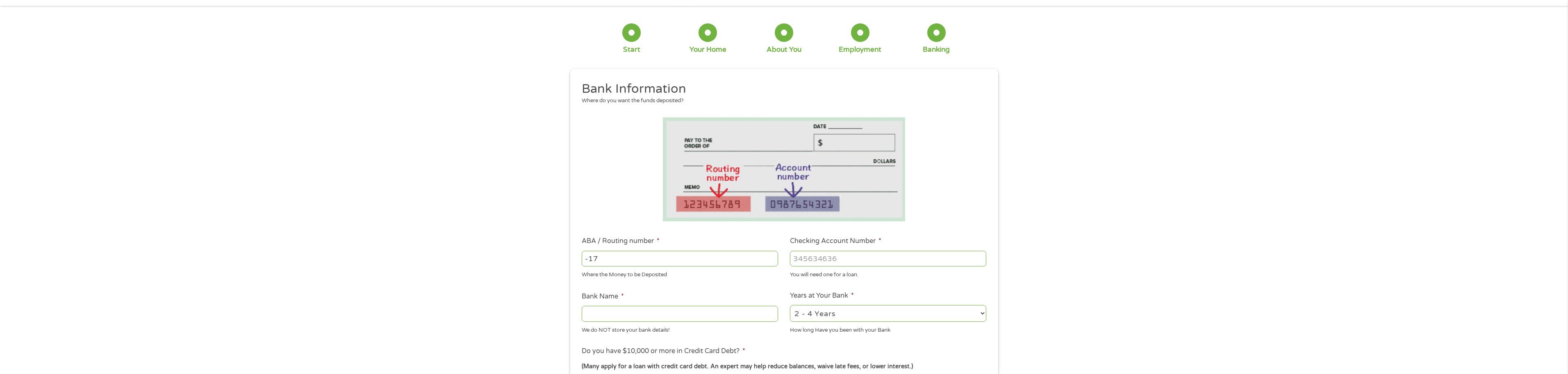
click at [772, 256] on input "-17" at bounding box center [680, 258] width 197 height 16
click at [772, 256] on input "-18" at bounding box center [680, 258] width 197 height 16
click at [772, 256] on input "-19" at bounding box center [680, 258] width 197 height 16
click at [772, 256] on input "-20" at bounding box center [680, 258] width 197 height 16
click at [772, 256] on input "-21" at bounding box center [680, 258] width 197 height 16
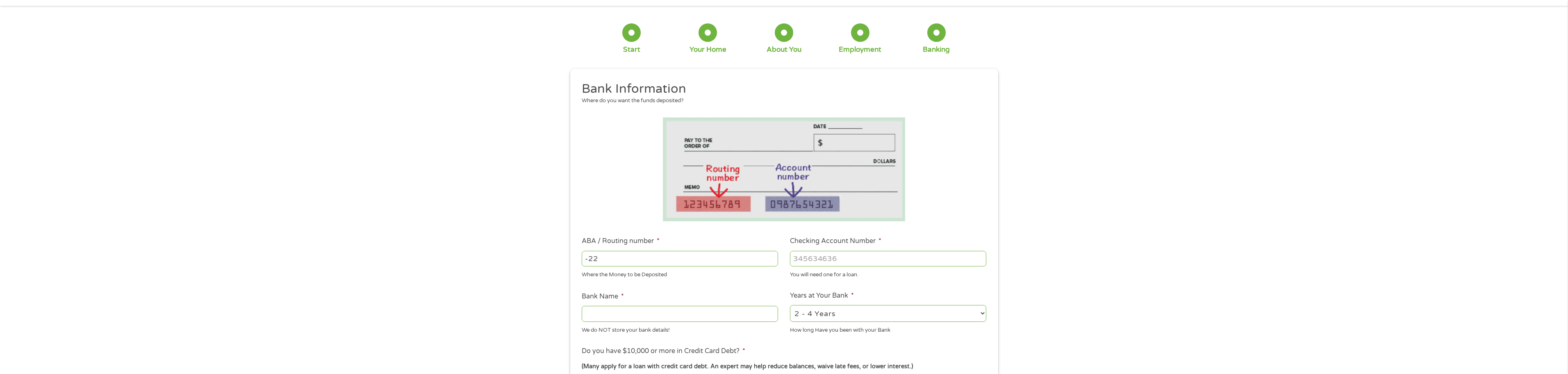
click at [772, 256] on input "-22" at bounding box center [680, 258] width 197 height 16
click at [772, 256] on input "-23" at bounding box center [680, 258] width 197 height 16
click at [772, 256] on input "-24" at bounding box center [680, 258] width 197 height 16
drag, startPoint x: 667, startPoint y: 259, endPoint x: 656, endPoint y: 264, distance: 12.1
click at [665, 259] on input "-24" at bounding box center [680, 258] width 197 height 16
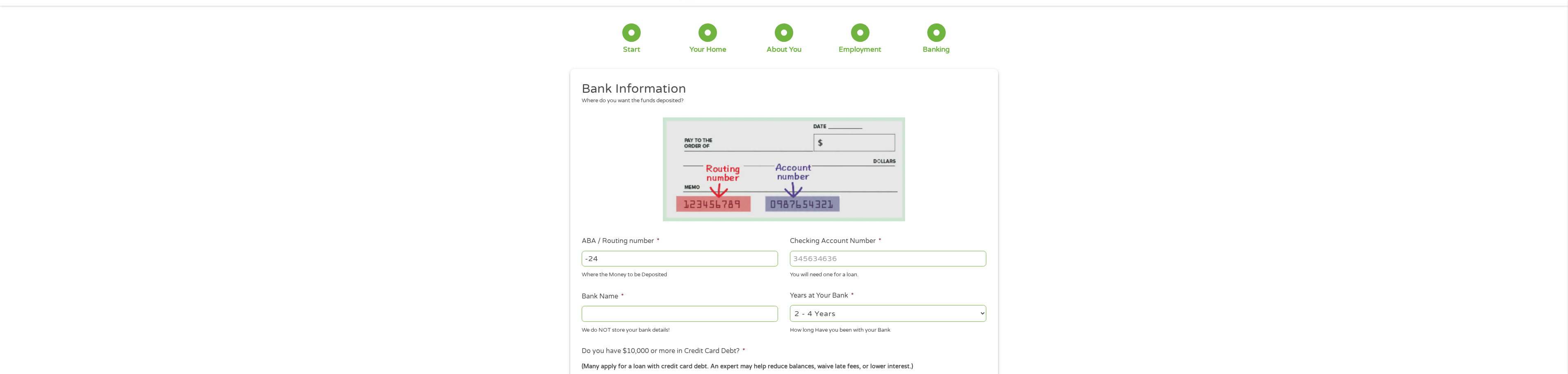
click at [662, 316] on input "Bank Name *" at bounding box center [680, 314] width 197 height 16
click at [616, 260] on input "-24" at bounding box center [680, 258] width 197 height 16
drag, startPoint x: 616, startPoint y: 260, endPoint x: 536, endPoint y: 242, distance: 82.0
click at [536, 242] on div "1 Start 2 Your Home 3 About You 4 Employment 5 Banking 6 This field is hidden w…" at bounding box center [784, 272] width 1568 height 520
click at [654, 258] on input "-24" at bounding box center [680, 258] width 197 height 16
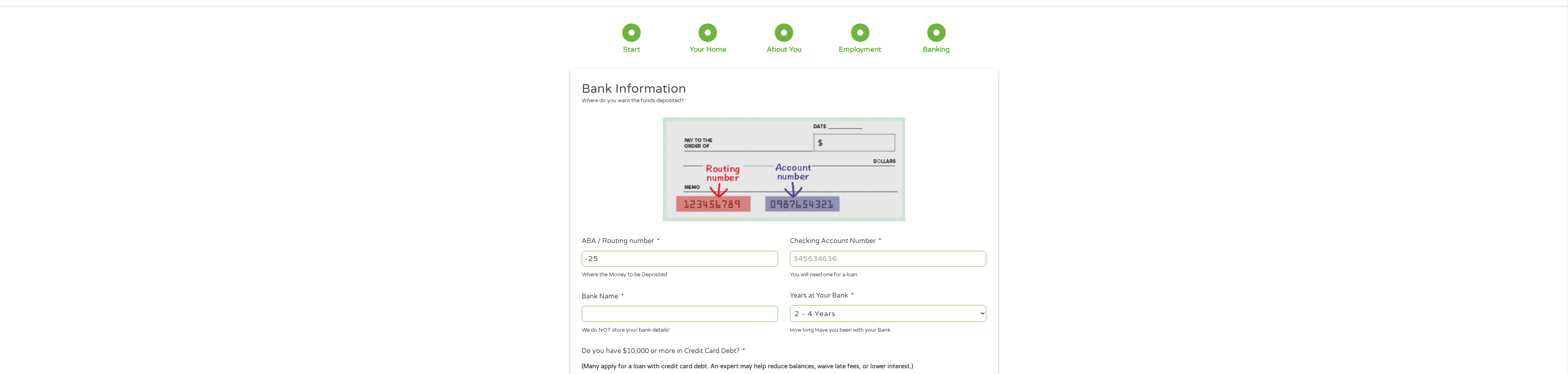
click at [771, 259] on input "-25" at bounding box center [680, 258] width 197 height 16
click at [771, 259] on input "-26" at bounding box center [680, 258] width 197 height 16
click at [771, 259] on input "-27" at bounding box center [680, 258] width 197 height 16
click at [771, 259] on input "-28" at bounding box center [680, 258] width 197 height 16
click at [771, 259] on input "-29" at bounding box center [680, 258] width 197 height 16
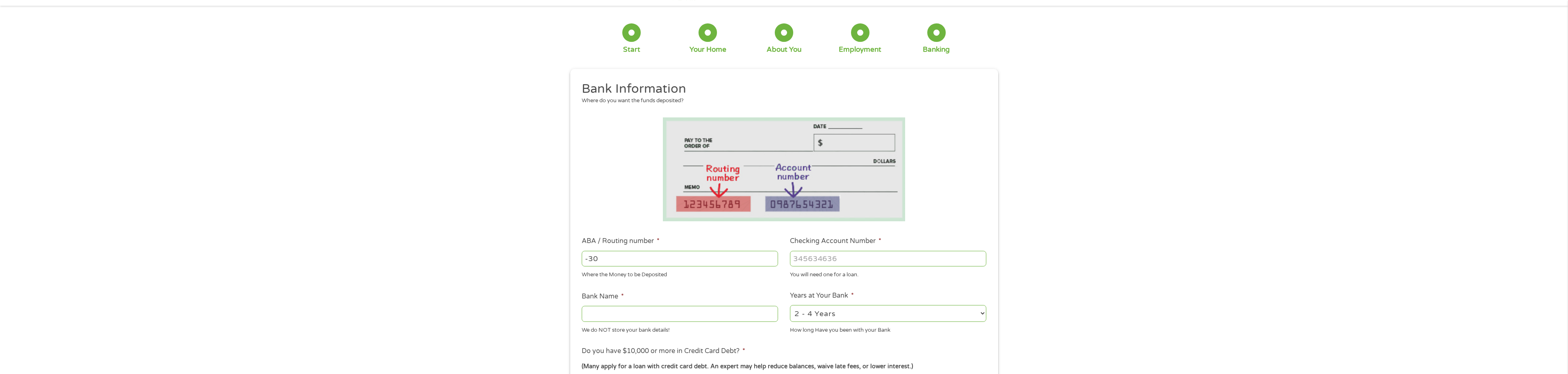
click at [771, 259] on input "-30" at bounding box center [680, 258] width 197 height 16
click at [771, 259] on input "-31" at bounding box center [680, 258] width 197 height 16
click at [771, 259] on input "-32" at bounding box center [680, 258] width 197 height 16
click at [771, 253] on input "-33" at bounding box center [680, 258] width 197 height 16
click at [771, 253] on input "-34" at bounding box center [680, 258] width 197 height 16
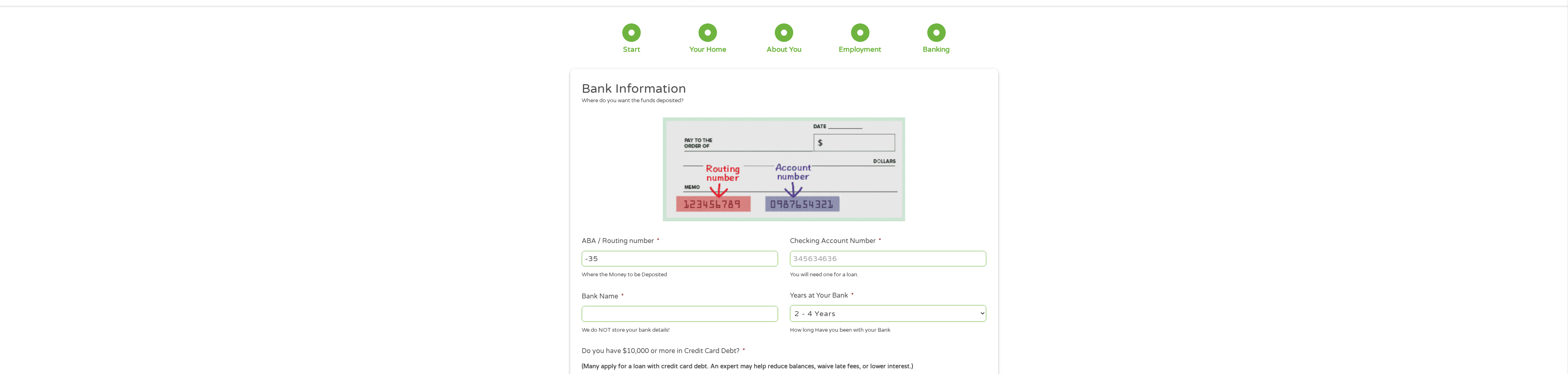
click at [771, 253] on input "-35" at bounding box center [680, 258] width 197 height 16
click at [771, 253] on input "-36" at bounding box center [680, 258] width 197 height 16
click at [771, 253] on input "-37" at bounding box center [680, 258] width 197 height 16
click at [771, 253] on input "-38" at bounding box center [680, 258] width 197 height 16
click at [771, 253] on input "-39" at bounding box center [680, 258] width 197 height 16
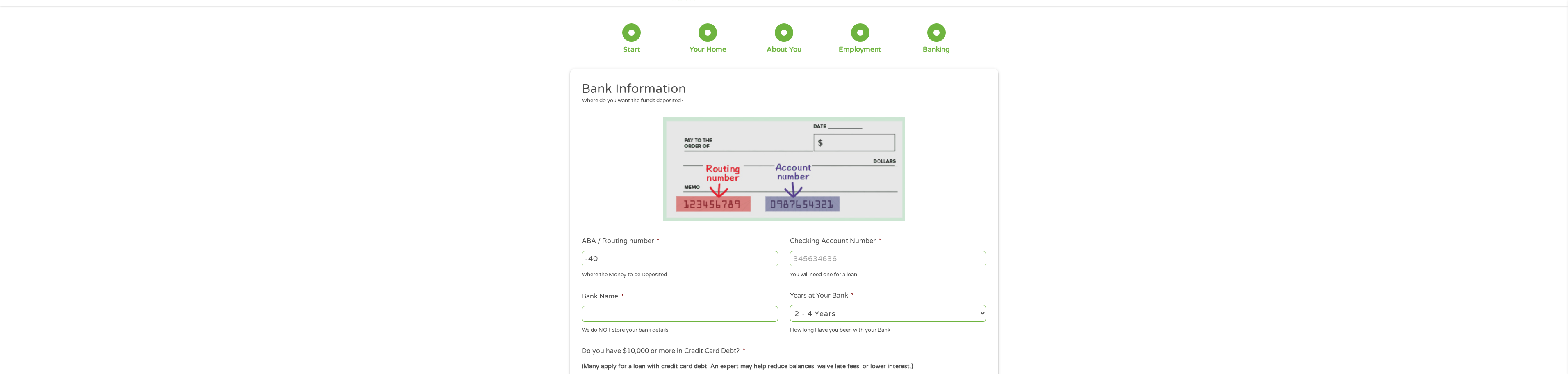
click at [771, 253] on input "-40" at bounding box center [680, 258] width 197 height 16
click at [771, 253] on input "-41" at bounding box center [680, 258] width 197 height 16
click at [771, 253] on input "-42" at bounding box center [680, 258] width 197 height 16
click at [774, 260] on input "-43" at bounding box center [680, 258] width 197 height 16
click at [774, 260] on input "-44" at bounding box center [680, 258] width 197 height 16
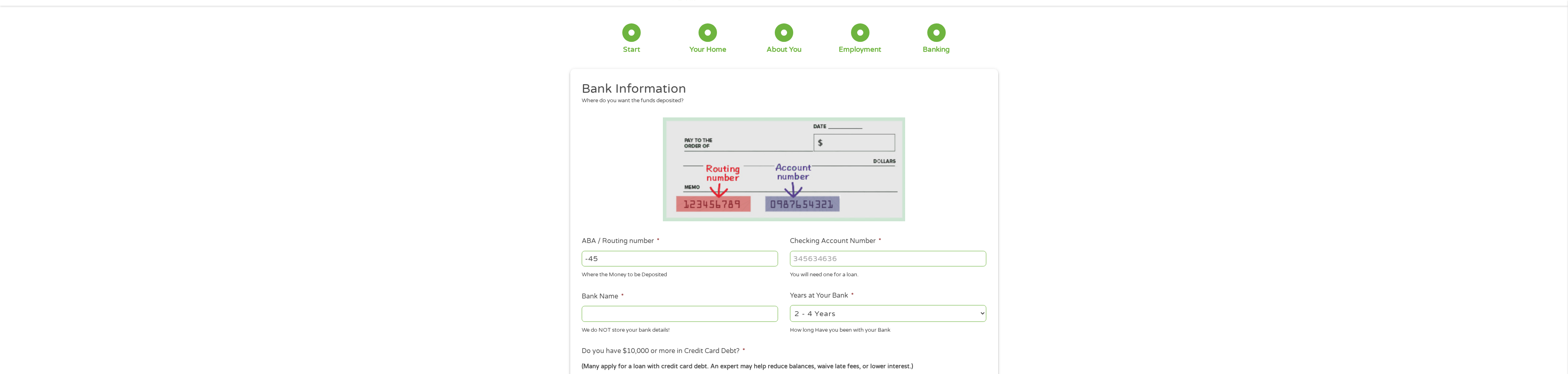
click at [774, 260] on input "-45" at bounding box center [680, 258] width 197 height 16
click at [774, 260] on input "-46" at bounding box center [680, 258] width 197 height 16
click at [774, 260] on input "-47" at bounding box center [680, 258] width 197 height 16
type input "-48"
click at [775, 260] on input "-48" at bounding box center [680, 258] width 197 height 16
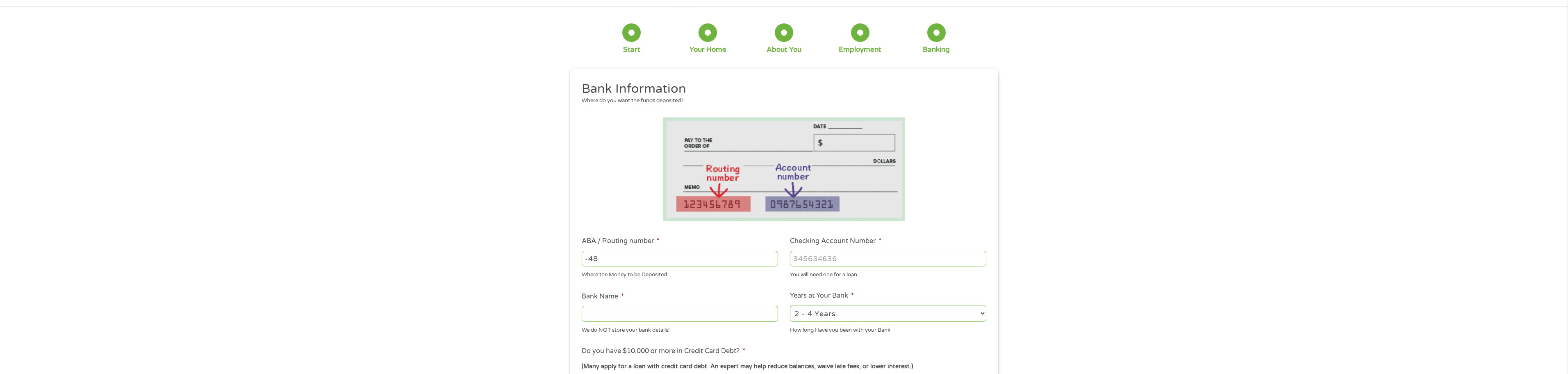
click at [775, 260] on input "-48" at bounding box center [680, 258] width 197 height 16
click at [775, 260] on input "-48" at bounding box center [680, 258] width 197 height 16
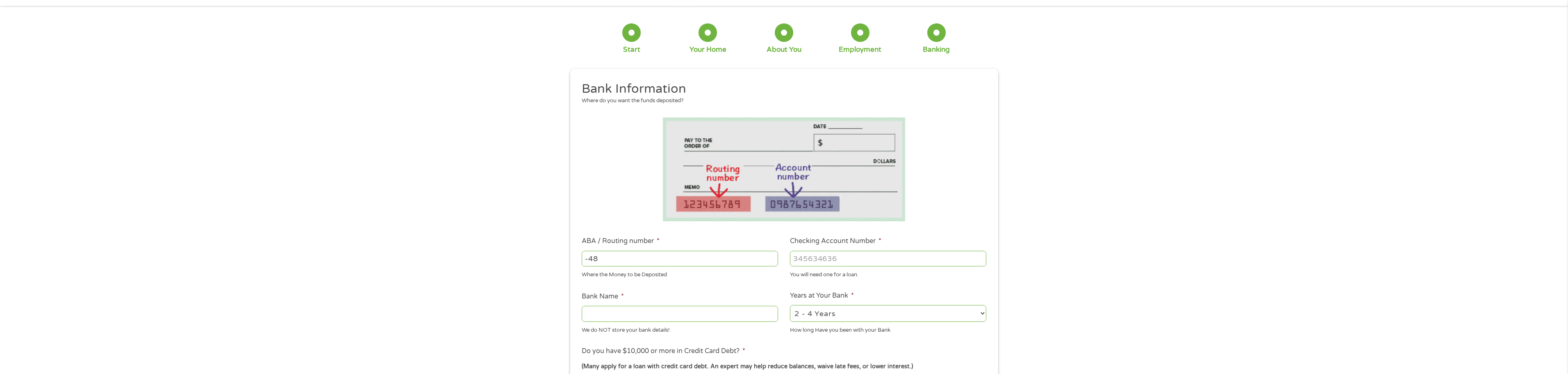
click at [775, 260] on input "-48" at bounding box center [680, 258] width 197 height 16
click at [808, 261] on input "Checking Account Number *" at bounding box center [888, 258] width 197 height 16
click at [982, 263] on input "Checking Account Number *" at bounding box center [888, 258] width 197 height 16
click at [981, 261] on input "-1" at bounding box center [888, 258] width 197 height 16
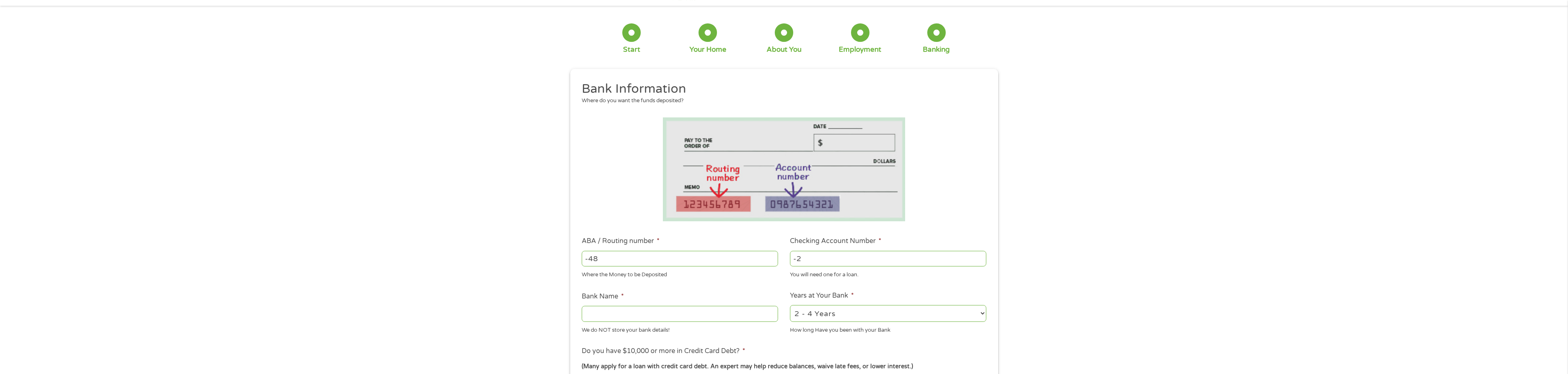
click at [981, 261] on input "-2" at bounding box center [888, 258] width 197 height 16
click at [981, 261] on input "-3" at bounding box center [888, 258] width 197 height 16
click at [981, 257] on input "-4" at bounding box center [888, 258] width 197 height 16
click at [981, 257] on input "-5" at bounding box center [888, 258] width 197 height 16
click at [981, 257] on input "-6" at bounding box center [888, 258] width 197 height 16
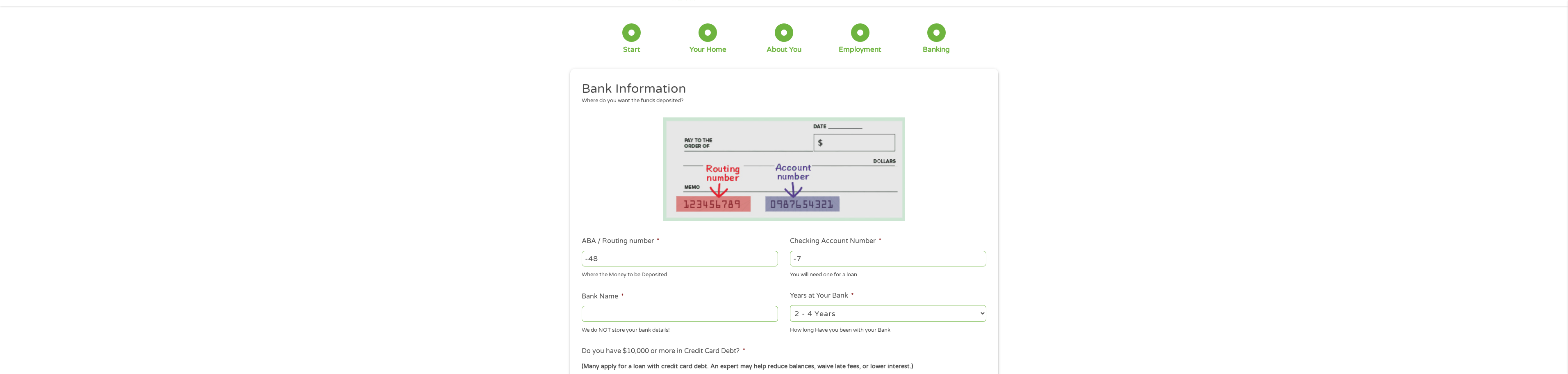
click at [981, 257] on input "-7" at bounding box center [888, 258] width 197 height 16
click at [981, 257] on input "-8" at bounding box center [888, 258] width 197 height 16
click at [981, 257] on input "-9" at bounding box center [888, 258] width 197 height 16
click at [981, 257] on input "-10" at bounding box center [888, 258] width 197 height 16
click at [981, 257] on input "-11" at bounding box center [888, 258] width 197 height 16
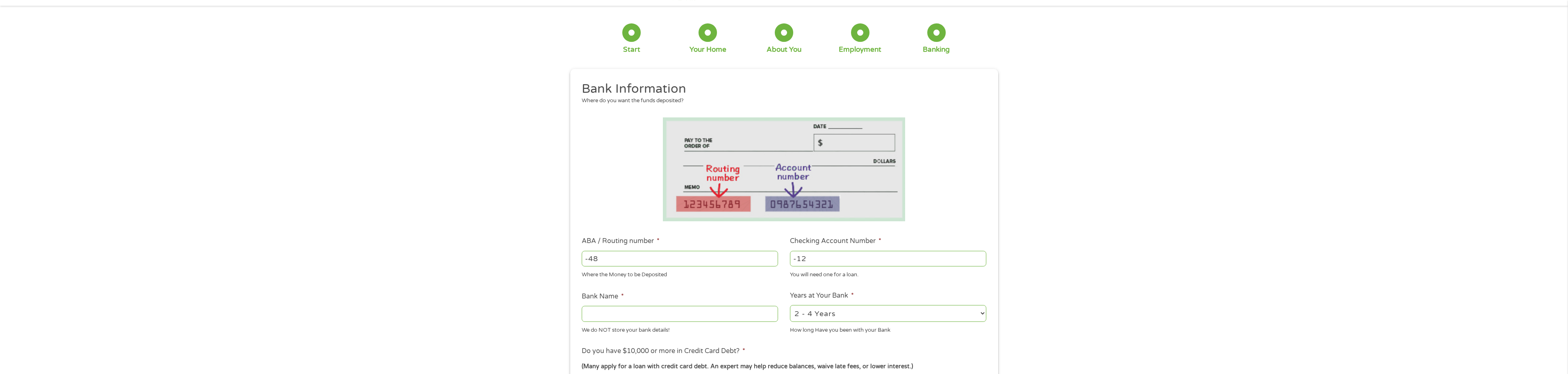
click at [981, 257] on input "-12" at bounding box center [888, 258] width 197 height 16
click at [981, 257] on input "-13" at bounding box center [888, 258] width 197 height 16
click at [981, 257] on input "-14" at bounding box center [888, 258] width 197 height 16
click at [981, 257] on input "-15" at bounding box center [888, 258] width 197 height 16
click at [981, 257] on input "-16" at bounding box center [888, 258] width 197 height 16
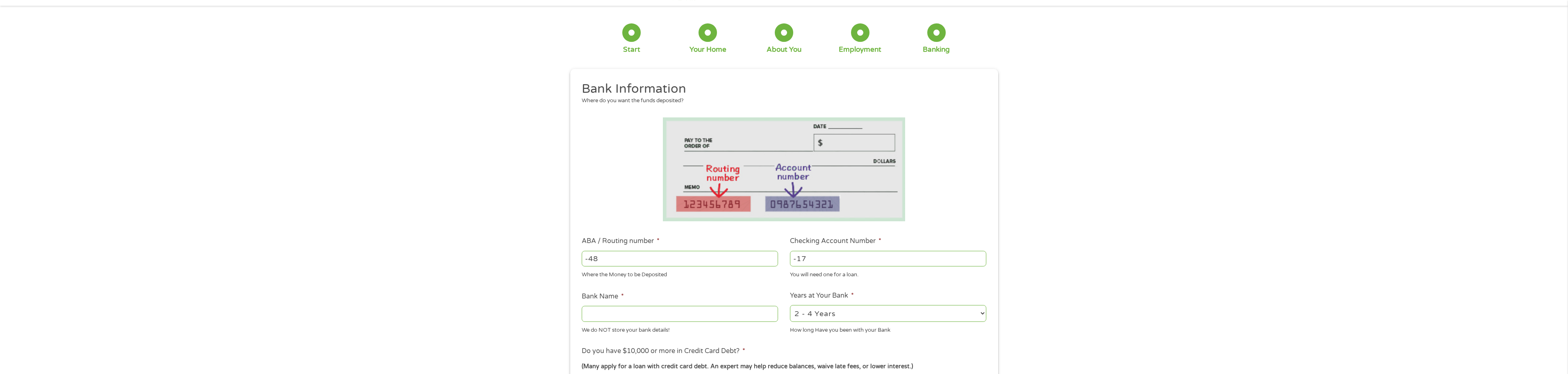
click at [981, 257] on input "-17" at bounding box center [888, 258] width 197 height 16
click at [981, 257] on input "-18" at bounding box center [888, 258] width 197 height 16
click at [981, 257] on input "-19" at bounding box center [888, 258] width 197 height 16
type input "-20"
click at [981, 257] on input "-20" at bounding box center [888, 258] width 197 height 16
